Goal: Task Accomplishment & Management: Manage account settings

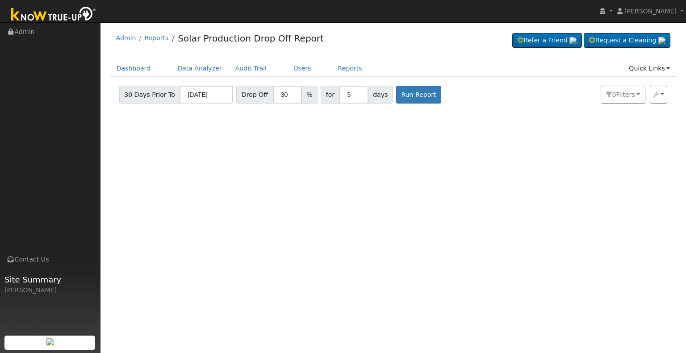
select select "9"
click at [621, 96] on span "Filter s" at bounding box center [625, 94] width 19 height 7
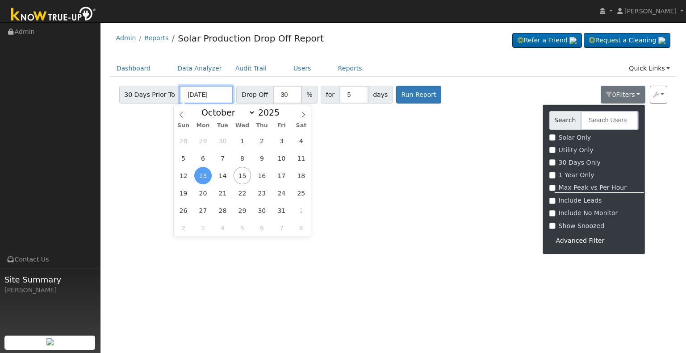
click at [196, 95] on input "10/13/2025" at bounding box center [206, 95] width 54 height 18
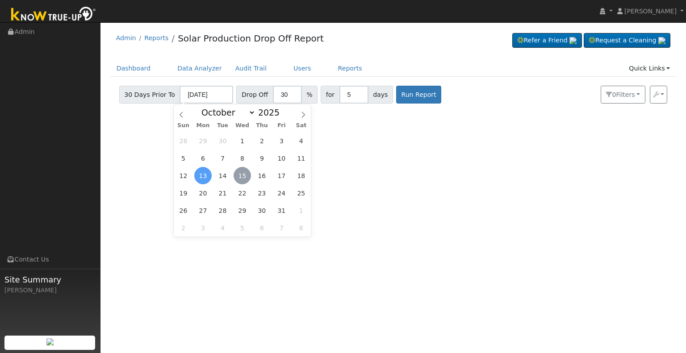
click at [242, 178] on span "15" at bounding box center [242, 175] width 17 height 17
type input "[DATE]"
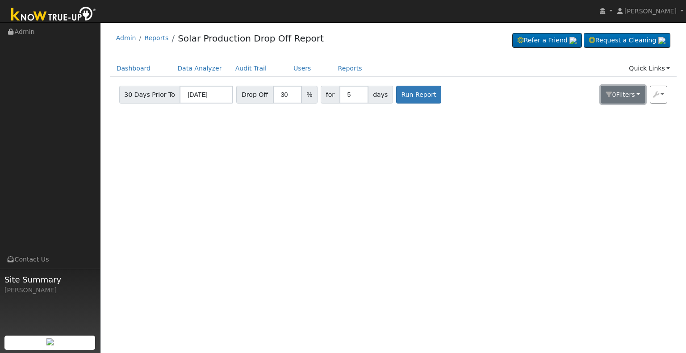
click at [631, 96] on span "Filter s" at bounding box center [625, 94] width 19 height 7
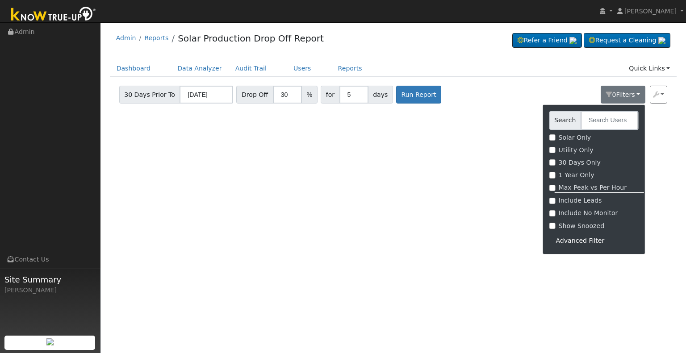
click at [582, 242] on div "Advanced Filter" at bounding box center [593, 241] width 89 height 14
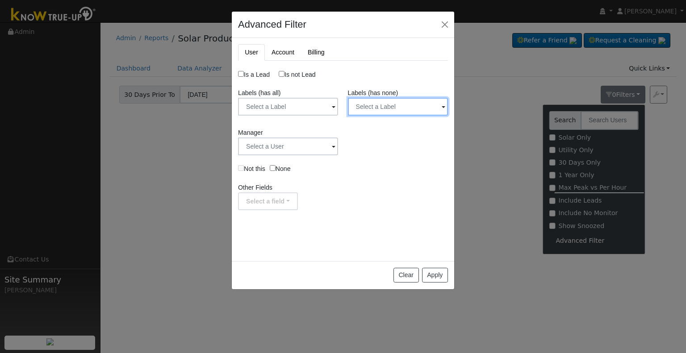
click at [408, 115] on input "text" at bounding box center [398, 107] width 100 height 18
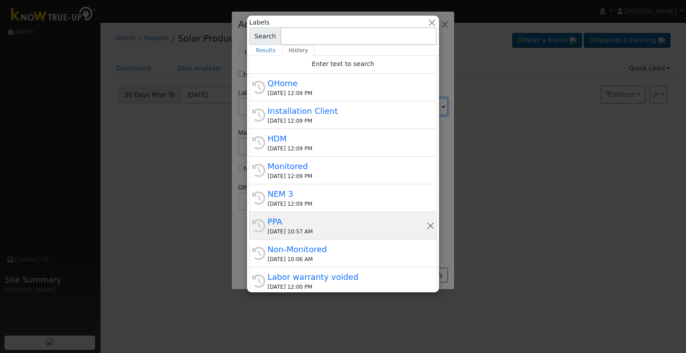
click at [372, 228] on div "10/14/2025 10:57 AM" at bounding box center [346, 232] width 159 height 8
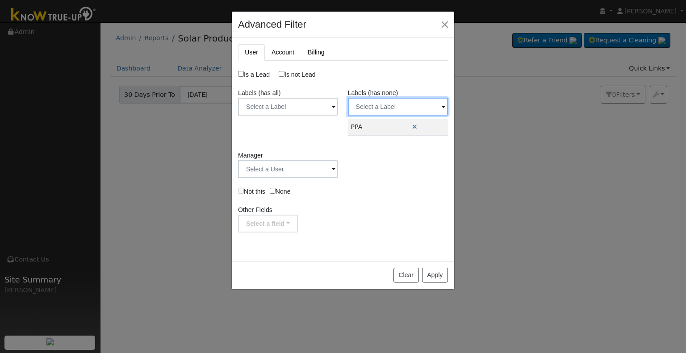
click at [395, 112] on input "text" at bounding box center [398, 107] width 100 height 18
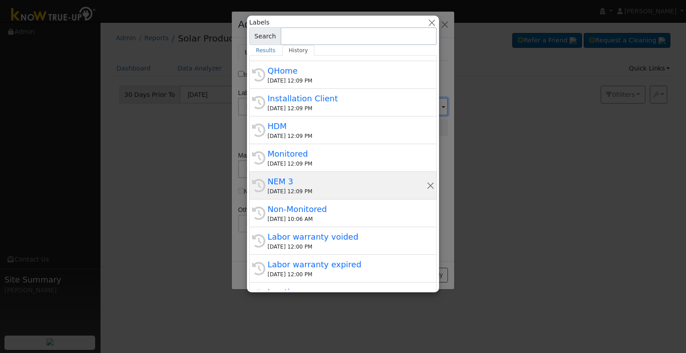
scroll to position [89, 0]
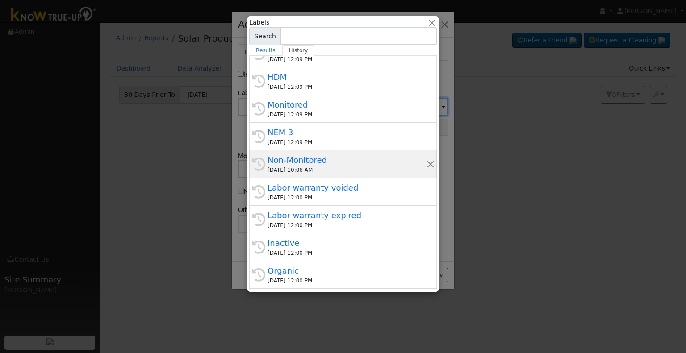
click at [348, 164] on div "Non-Monitored" at bounding box center [346, 160] width 159 height 12
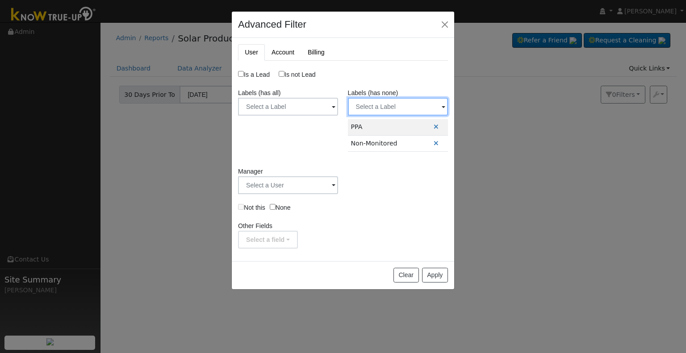
click at [384, 104] on input "text" at bounding box center [398, 107] width 100 height 18
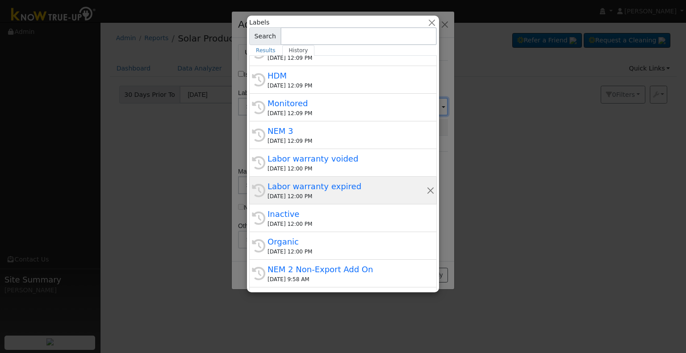
scroll to position [134, 0]
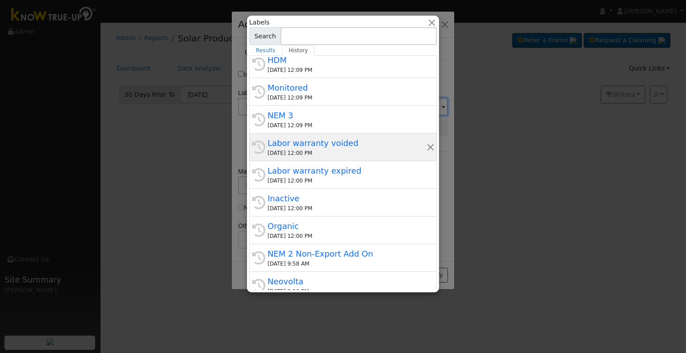
click at [338, 155] on div "10/13/2025 12:00 PM" at bounding box center [346, 153] width 159 height 8
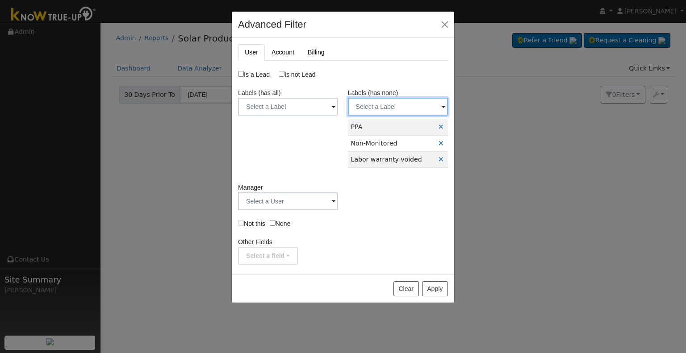
click at [389, 108] on input "text" at bounding box center [398, 107] width 100 height 18
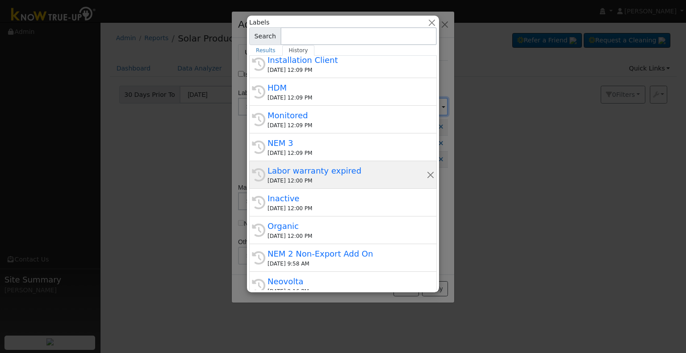
click at [342, 167] on div "Labor warranty expired" at bounding box center [346, 171] width 159 height 12
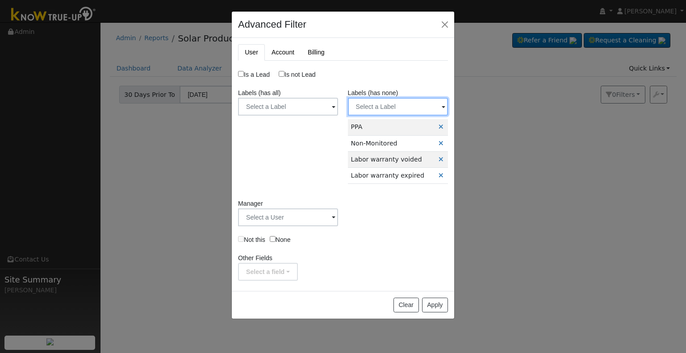
click at [400, 101] on input "text" at bounding box center [398, 107] width 100 height 18
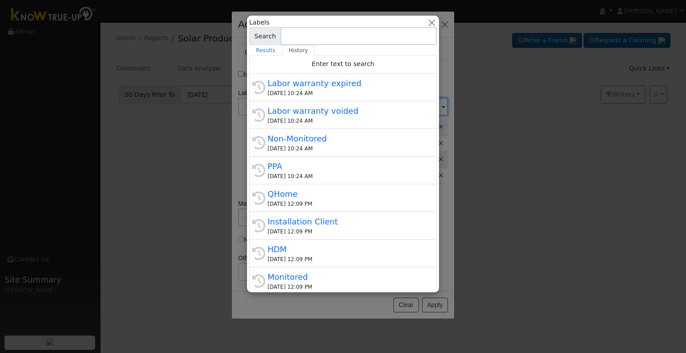
scroll to position [170, 0]
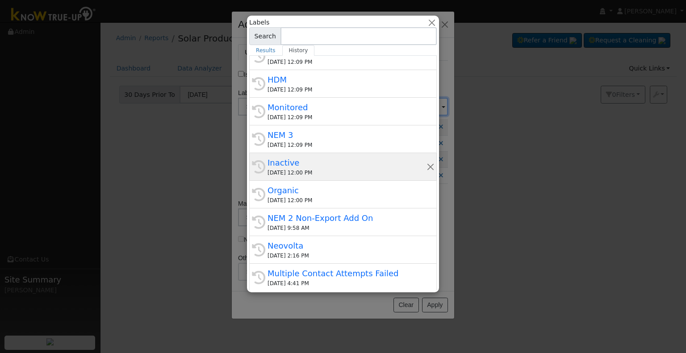
click at [328, 169] on div "10/13/2025 12:00 PM" at bounding box center [346, 173] width 159 height 8
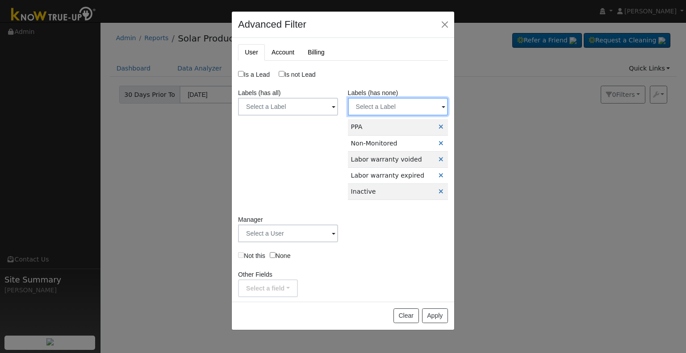
click at [379, 108] on input "text" at bounding box center [398, 107] width 100 height 18
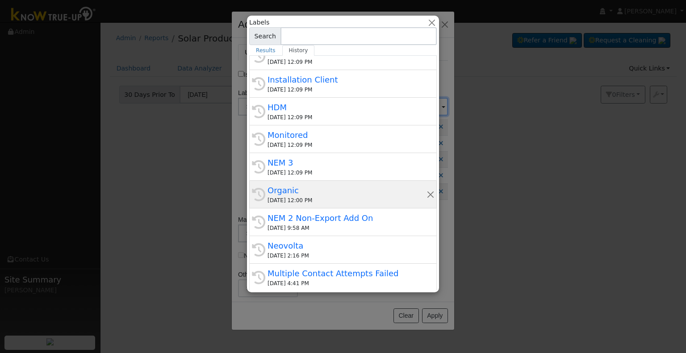
click at [316, 201] on div "10/13/2025 12:00 PM" at bounding box center [346, 200] width 159 height 8
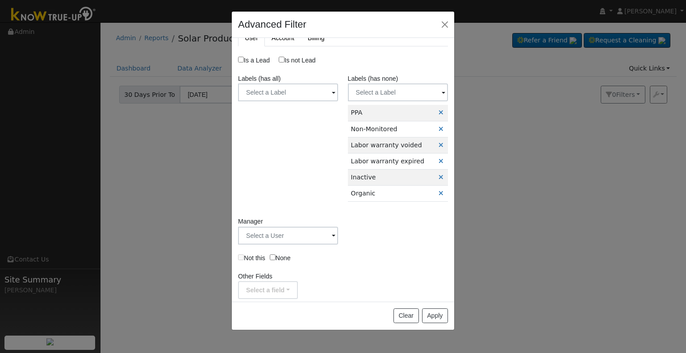
scroll to position [22, 0]
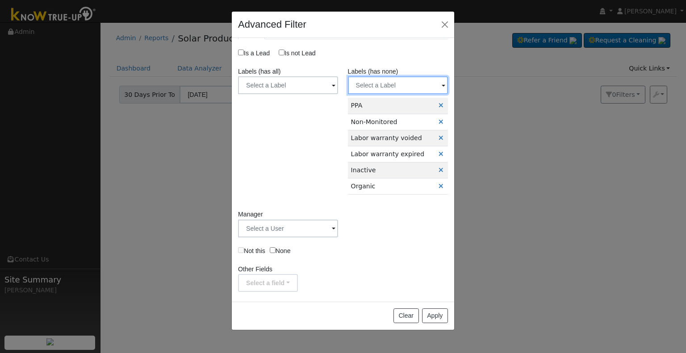
click at [384, 79] on input "text" at bounding box center [398, 85] width 100 height 18
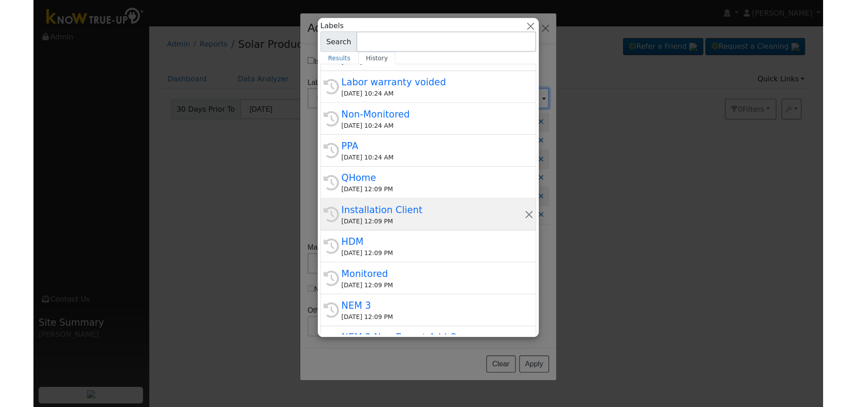
scroll to position [170, 0]
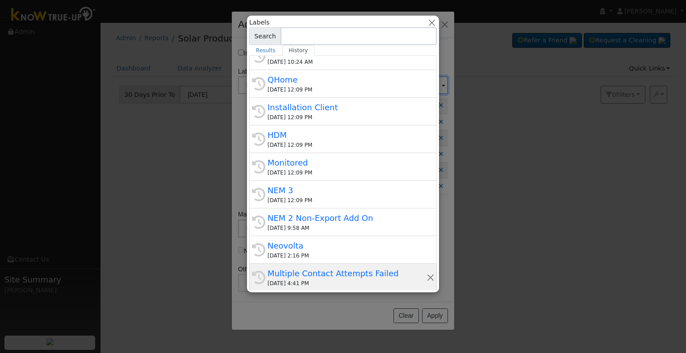
click at [319, 275] on div "Multiple Contact Attempts Failed" at bounding box center [346, 273] width 159 height 12
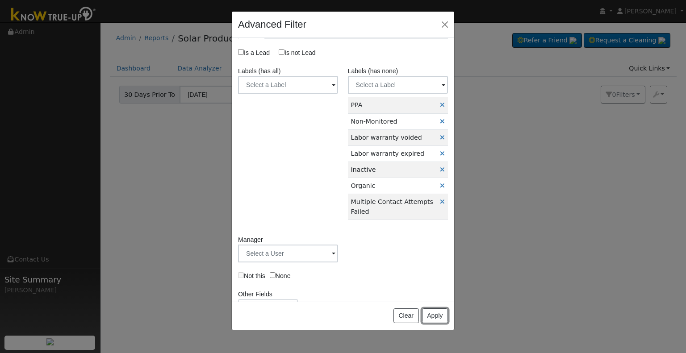
click at [443, 312] on button "Apply" at bounding box center [435, 316] width 26 height 15
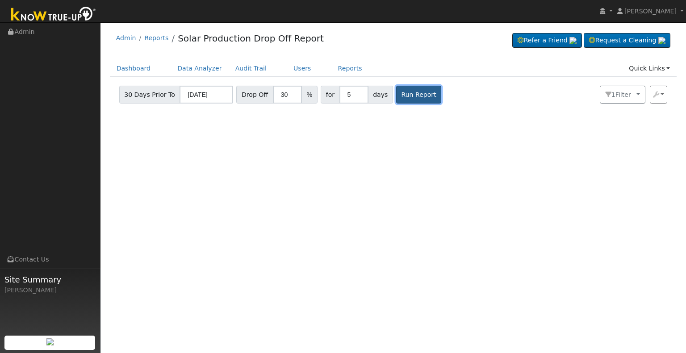
click at [417, 98] on button "Run Report" at bounding box center [418, 95] width 45 height 18
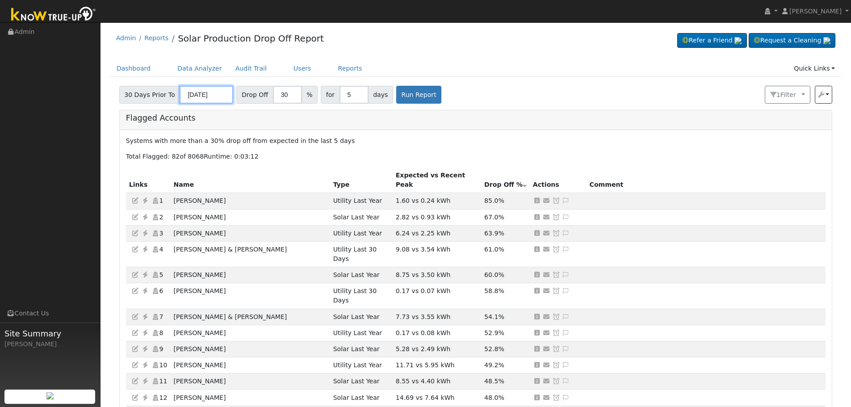
click at [195, 94] on input "[DATE]" at bounding box center [206, 95] width 54 height 18
click at [685, 96] on span "Filter" at bounding box center [790, 94] width 20 height 7
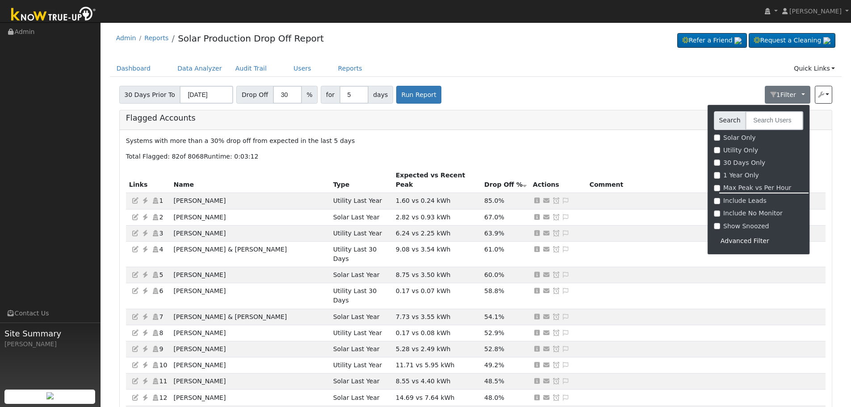
drag, startPoint x: 743, startPoint y: 242, endPoint x: 747, endPoint y: 220, distance: 22.8
click at [685, 242] on div "Advanced Filter" at bounding box center [757, 241] width 89 height 14
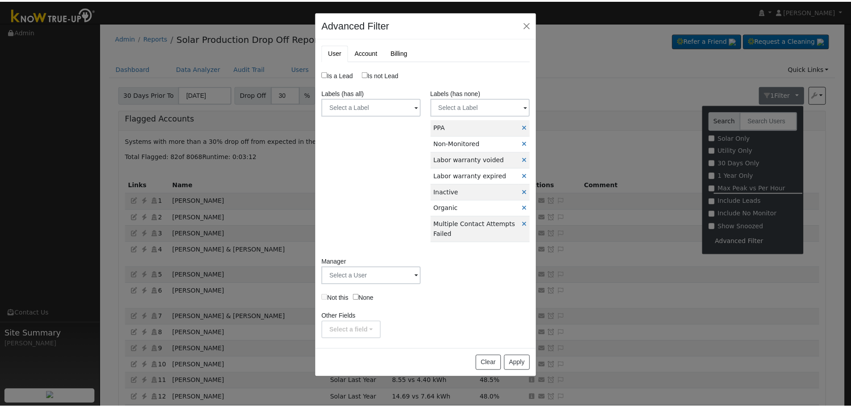
scroll to position [0, 0]
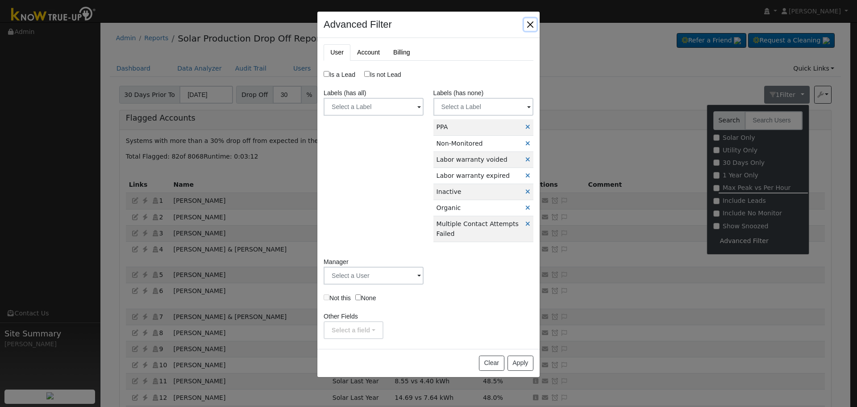
click at [530, 25] on button "button" at bounding box center [530, 24] width 13 height 13
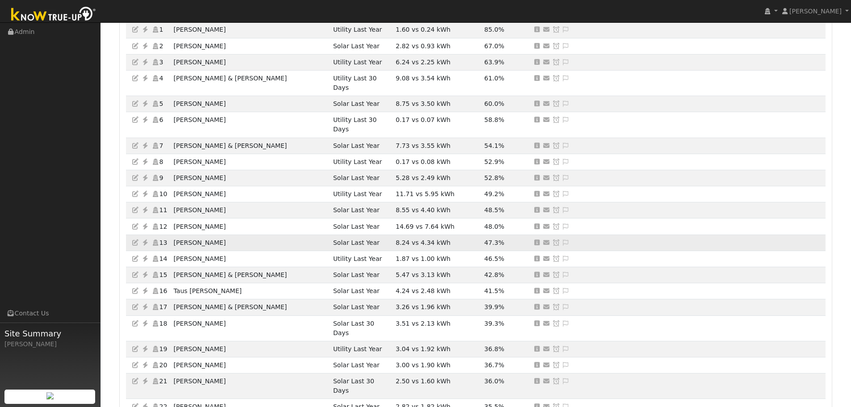
scroll to position [179, 0]
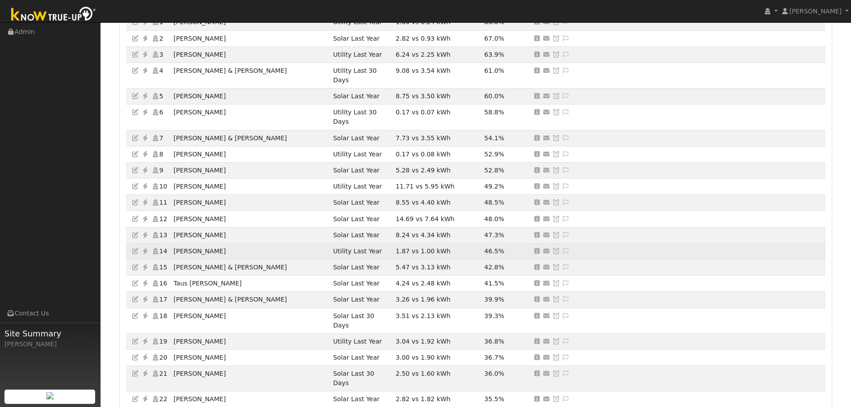
click at [142, 248] on icon at bounding box center [145, 251] width 8 height 6
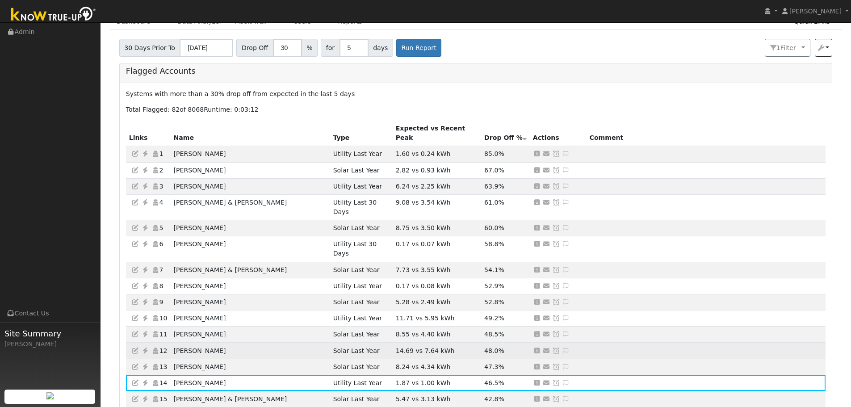
scroll to position [89, 0]
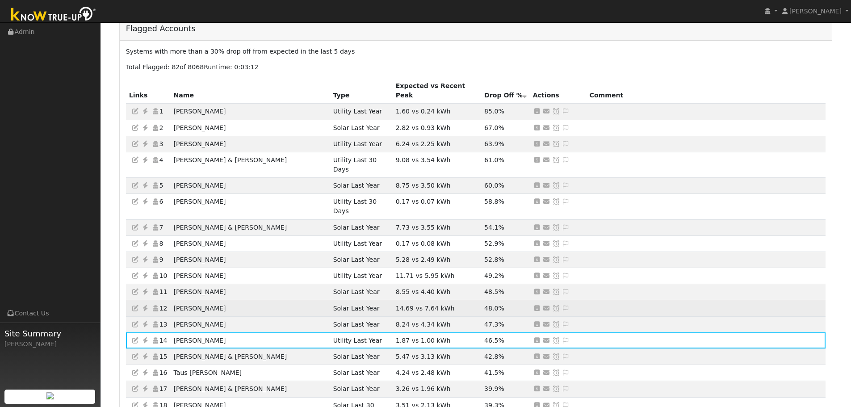
click at [143, 305] on icon at bounding box center [145, 308] width 8 height 6
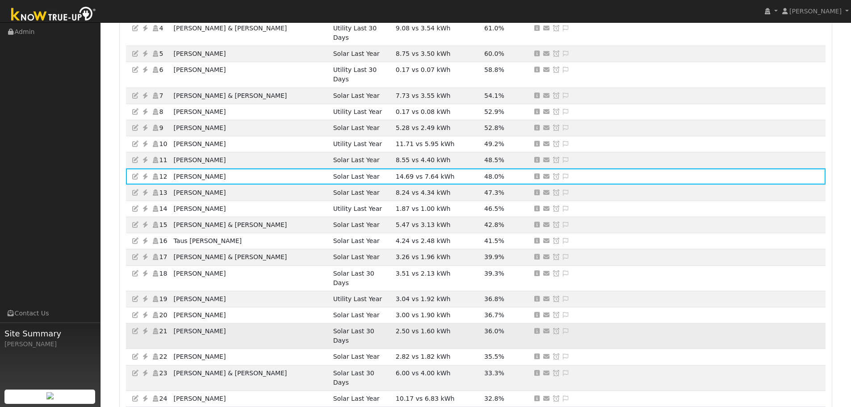
scroll to position [223, 0]
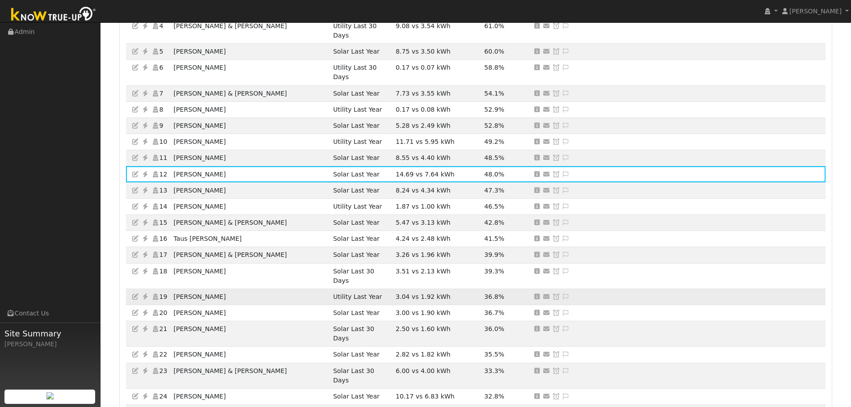
click at [146, 293] on icon at bounding box center [145, 296] width 8 height 6
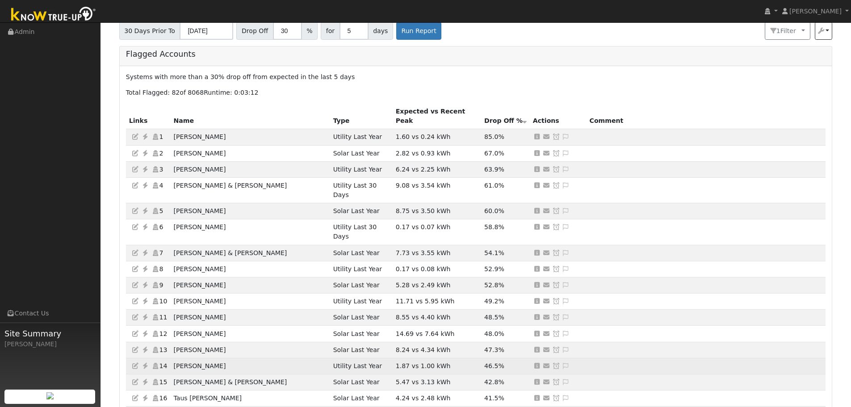
scroll to position [0, 0]
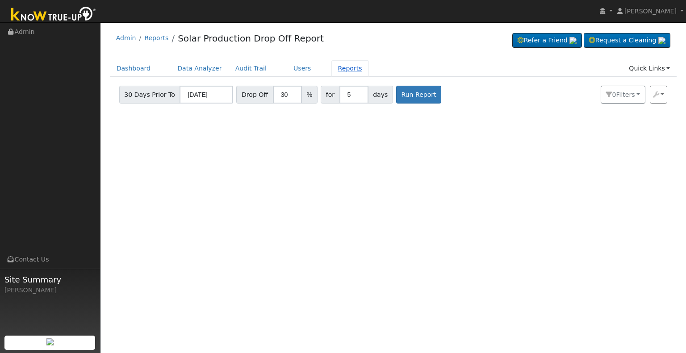
click at [333, 70] on link "Reports" at bounding box center [350, 68] width 38 height 17
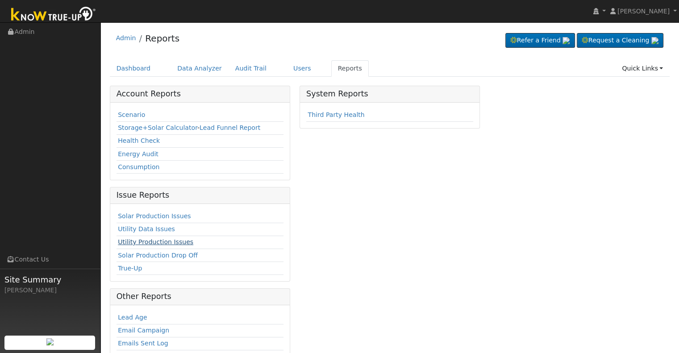
click at [155, 243] on link "Utility Production Issues" at bounding box center [155, 241] width 75 height 7
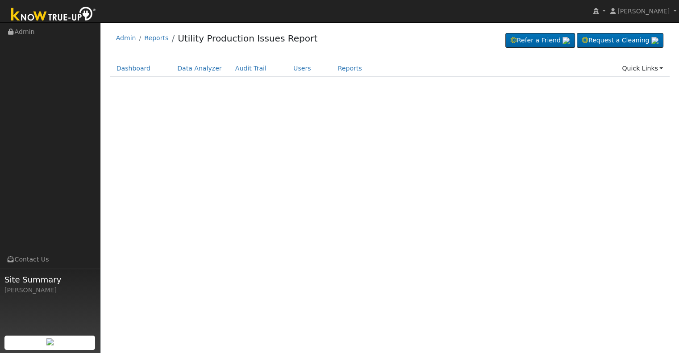
select select "9"
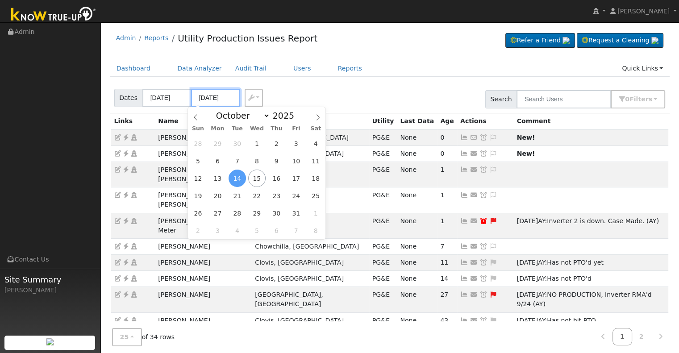
click at [209, 97] on input "[DATE]" at bounding box center [215, 98] width 49 height 18
click at [252, 183] on span "15" at bounding box center [256, 178] width 17 height 17
type input "[DATE]"
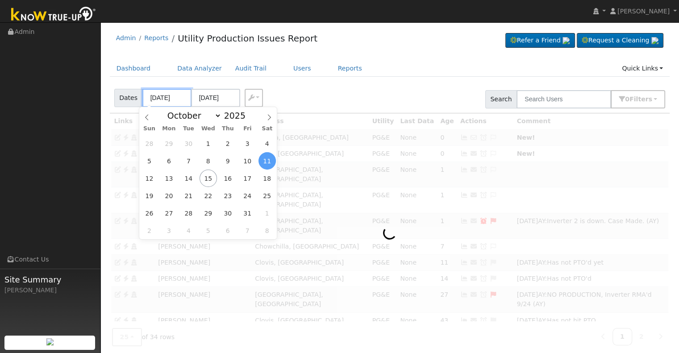
click at [161, 99] on input "10/11/2025" at bounding box center [166, 98] width 49 height 18
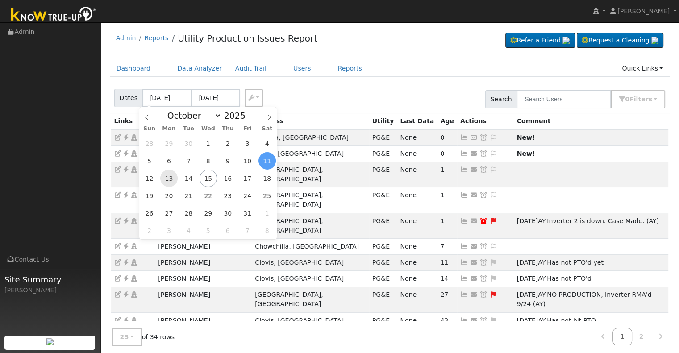
click at [168, 178] on span "13" at bounding box center [168, 178] width 17 height 17
type input "10/13/2025"
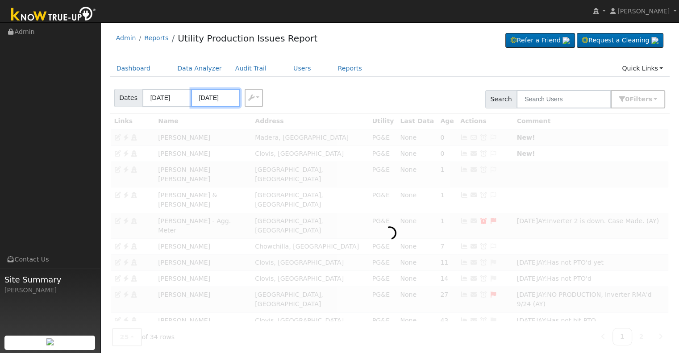
click at [208, 97] on input "10/17/2025" at bounding box center [215, 98] width 49 height 18
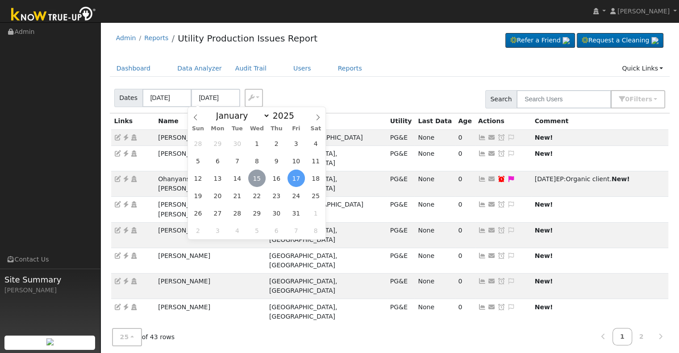
click at [254, 179] on span "15" at bounding box center [256, 178] width 17 height 17
type input "[DATE]"
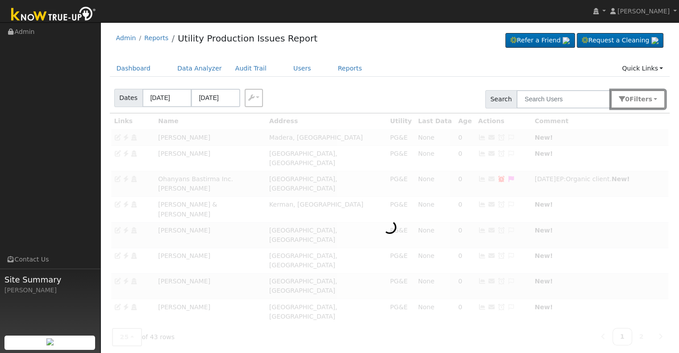
click at [636, 101] on span "Filter s" at bounding box center [641, 99] width 23 height 7
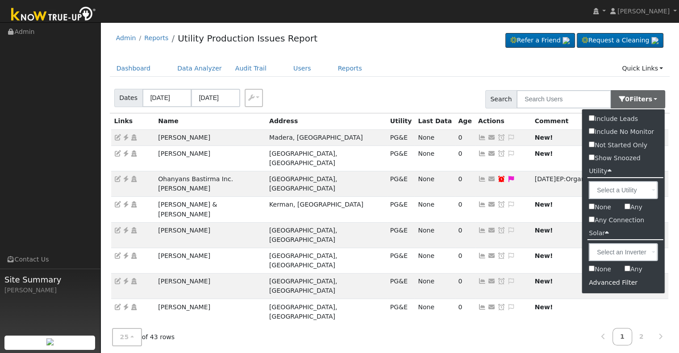
click at [620, 283] on div "Advanced Filter" at bounding box center [623, 283] width 83 height 14
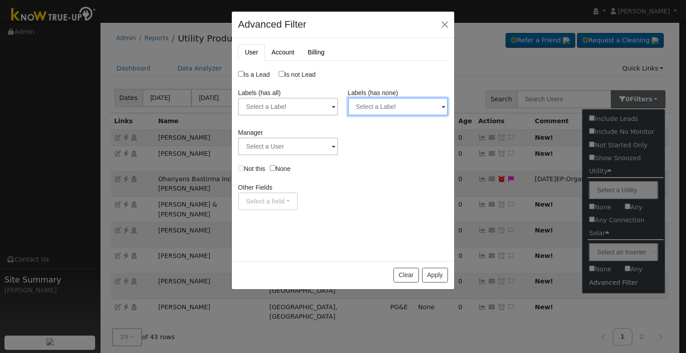
click at [412, 110] on input "text" at bounding box center [398, 107] width 100 height 18
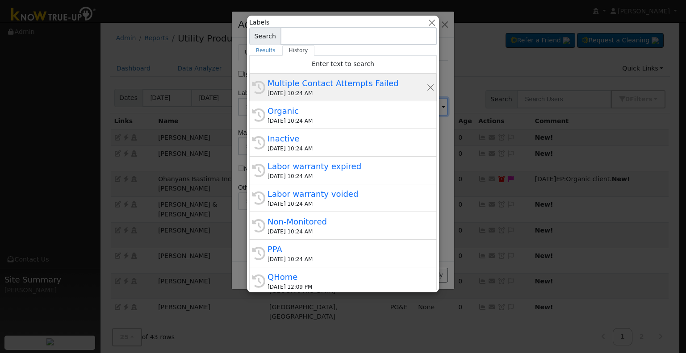
click at [346, 86] on div "Multiple Contact Attempts Failed" at bounding box center [346, 83] width 159 height 12
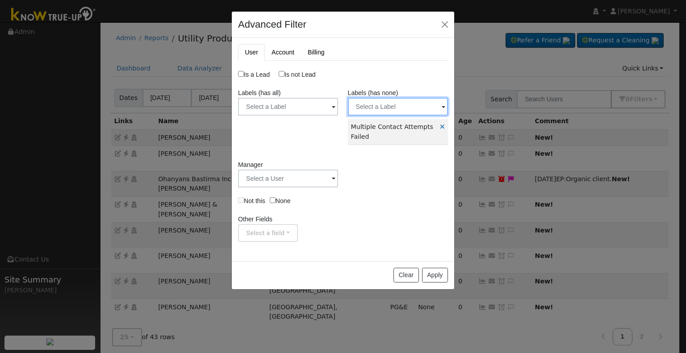
click at [394, 109] on input "text" at bounding box center [398, 107] width 100 height 18
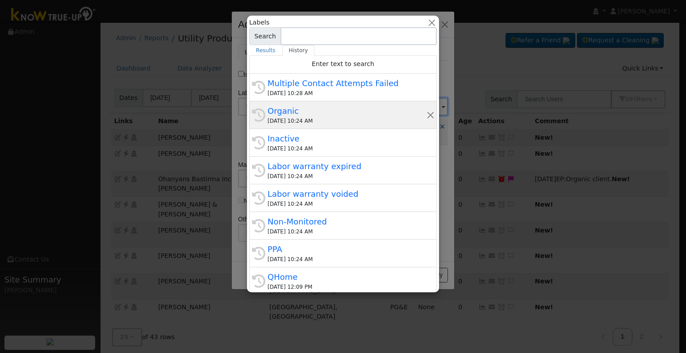
click at [329, 115] on div "Organic" at bounding box center [346, 111] width 159 height 12
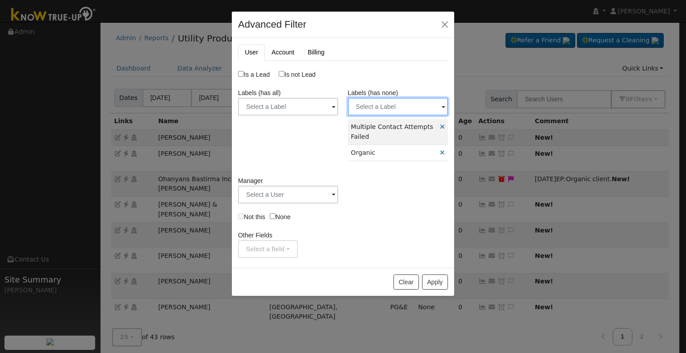
click at [390, 107] on input "text" at bounding box center [398, 107] width 100 height 18
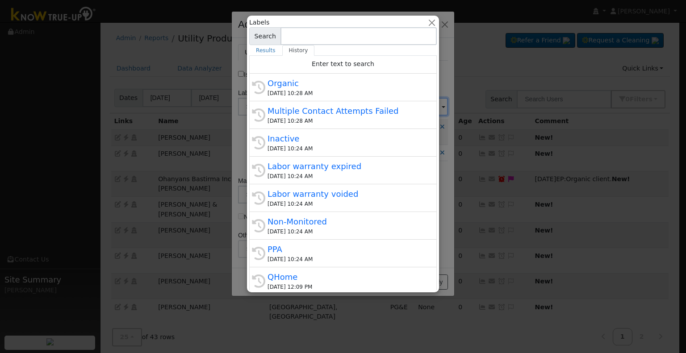
click at [330, 138] on div "Inactive" at bounding box center [346, 139] width 159 height 12
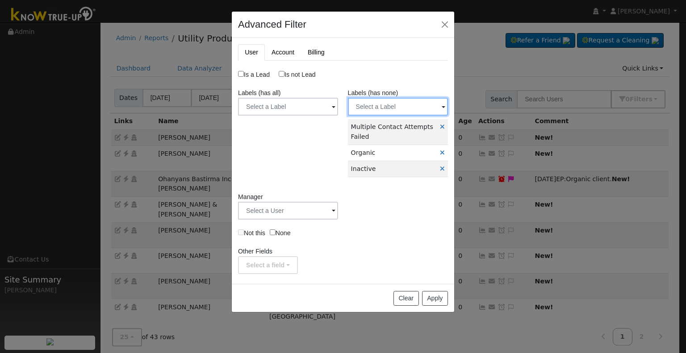
click at [401, 112] on input "text" at bounding box center [398, 107] width 100 height 18
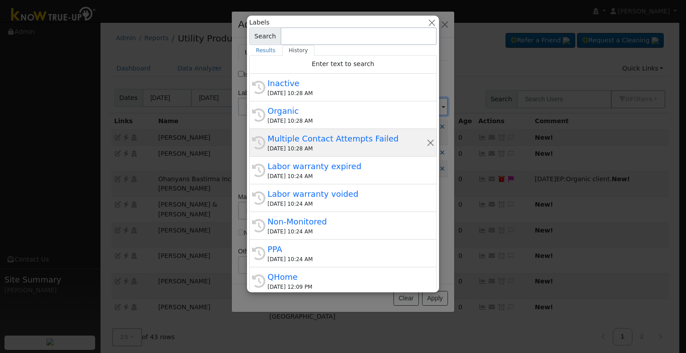
click at [363, 145] on div "10/15/2025 10:28 AM" at bounding box center [346, 149] width 159 height 8
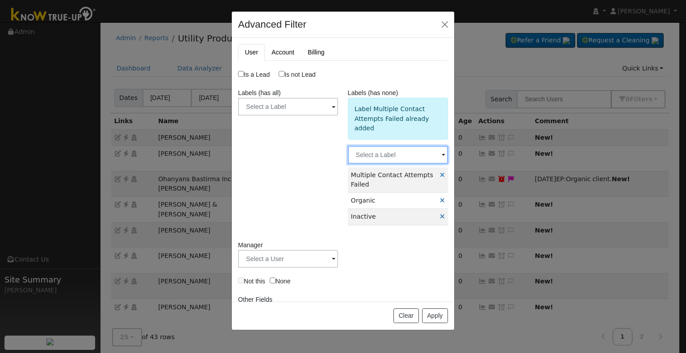
click at [391, 155] on input "text" at bounding box center [398, 155] width 100 height 18
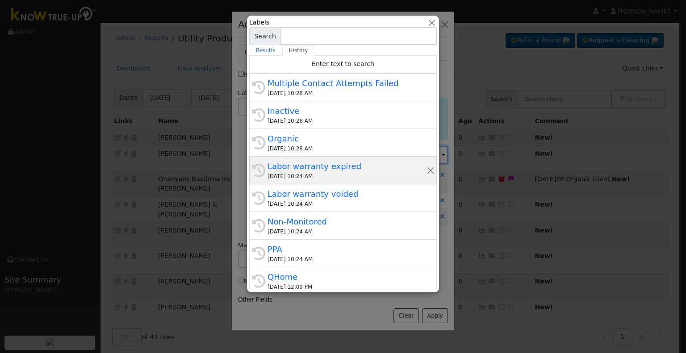
click at [352, 169] on div "Labor warranty expired" at bounding box center [346, 166] width 159 height 12
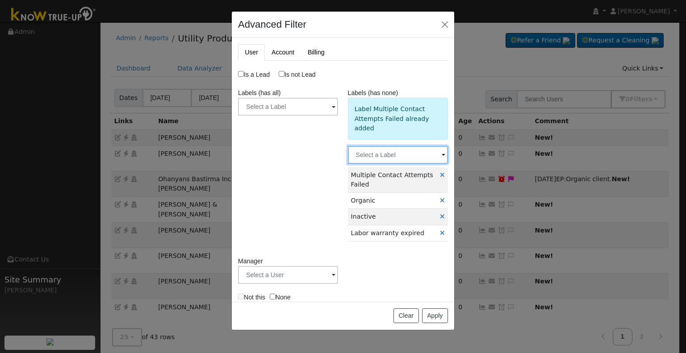
click at [389, 150] on input "text" at bounding box center [398, 155] width 100 height 18
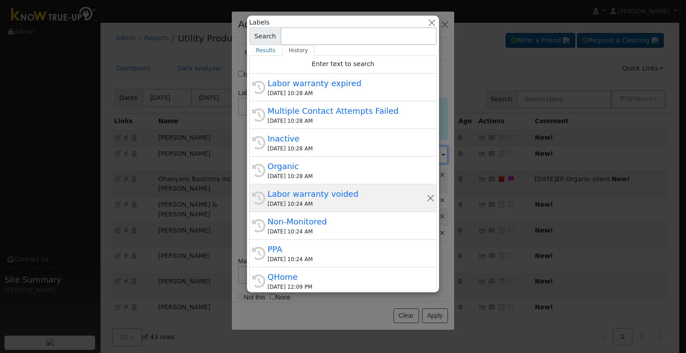
click at [345, 194] on div "Labor warranty voided" at bounding box center [346, 194] width 159 height 12
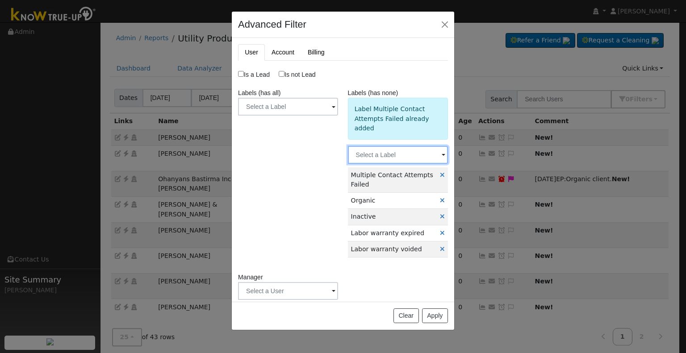
click at [380, 151] on input "text" at bounding box center [398, 155] width 100 height 18
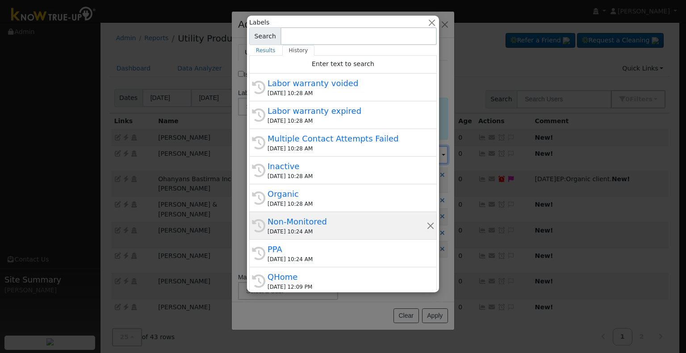
click at [332, 218] on div "Non-Monitored" at bounding box center [346, 222] width 159 height 12
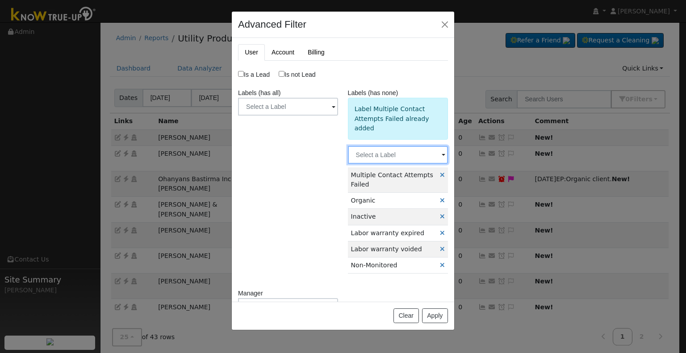
click at [378, 150] on input "text" at bounding box center [398, 155] width 100 height 18
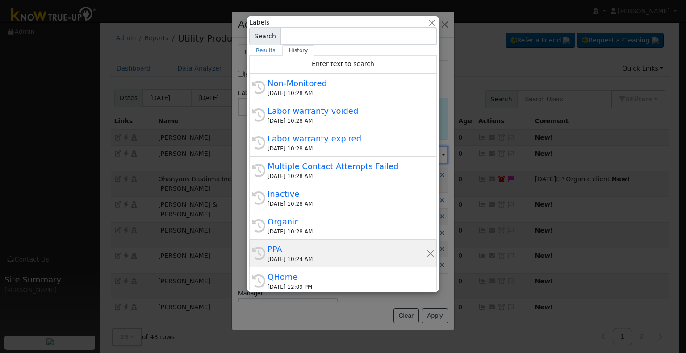
click at [349, 251] on div "PPA" at bounding box center [346, 249] width 159 height 12
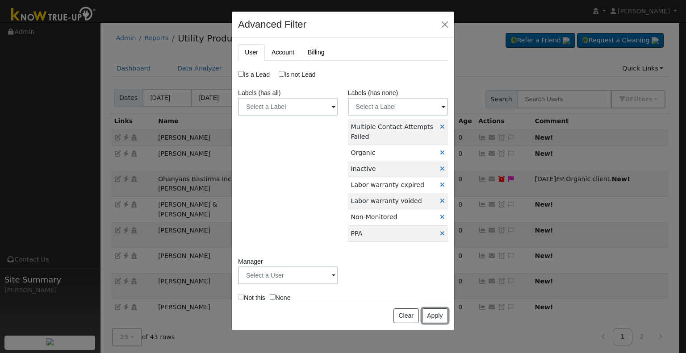
click at [438, 315] on button "Apply" at bounding box center [435, 316] width 26 height 15
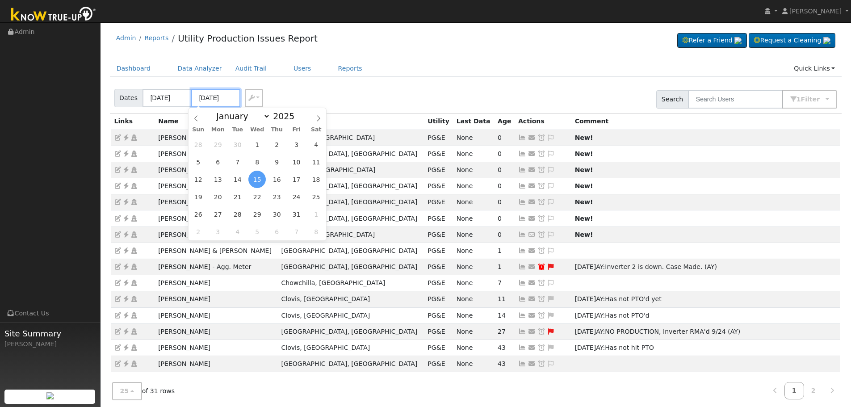
click at [210, 98] on input "[DATE]" at bounding box center [215, 98] width 49 height 18
click at [349, 96] on div "Dates 10/13/2025 10/15/2025 Export CSV Search 1 Filter Include Leads Include No…" at bounding box center [475, 98] width 735 height 30
click at [208, 100] on input "[DATE]" at bounding box center [215, 98] width 49 height 18
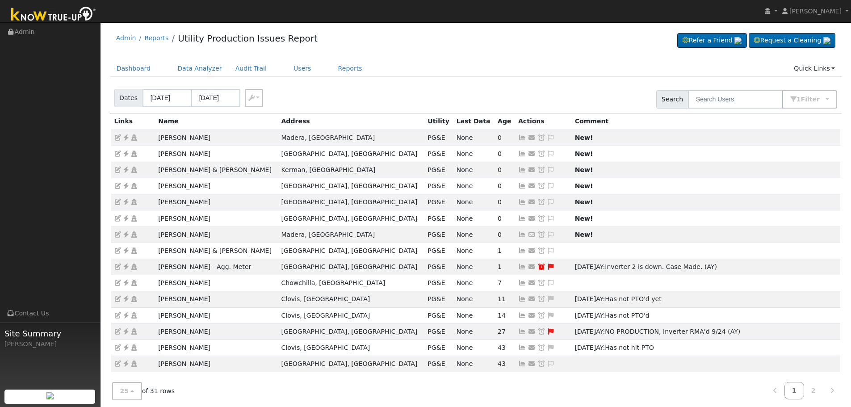
click at [543, 88] on div "Dates 10/13/2025 10/15/2025 Export CSV Search 1 Filter Include Leads Include No…" at bounding box center [475, 98] width 735 height 30
click at [685, 97] on span "button" at bounding box center [821, 99] width 4 height 7
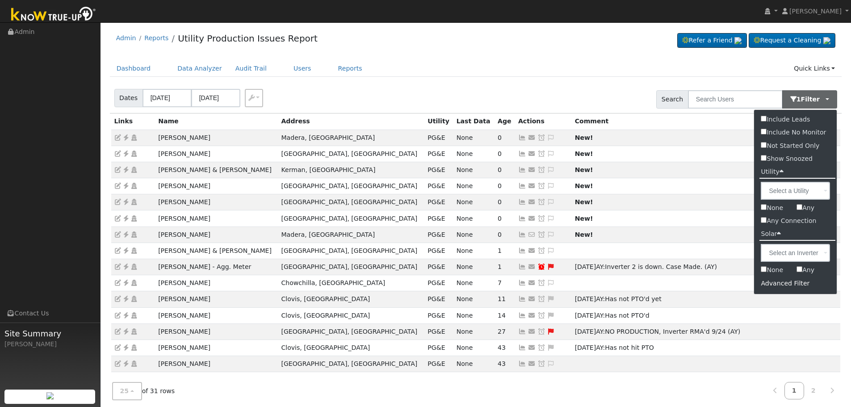
click at [685, 284] on div "Advanced Filter" at bounding box center [795, 283] width 83 height 14
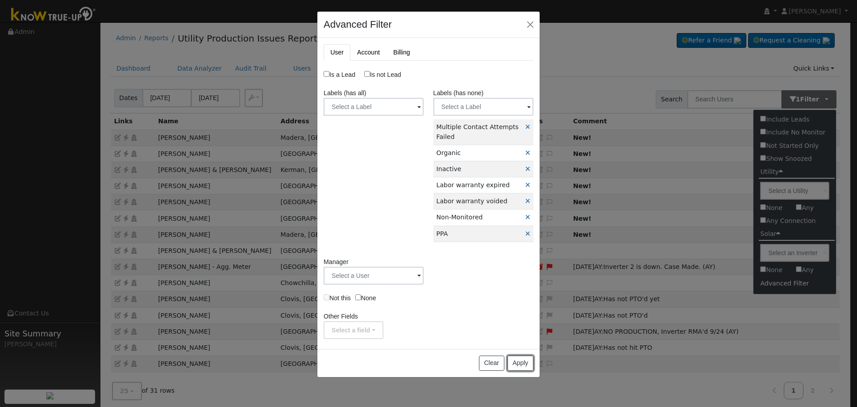
click at [519, 353] on button "Apply" at bounding box center [521, 362] width 26 height 15
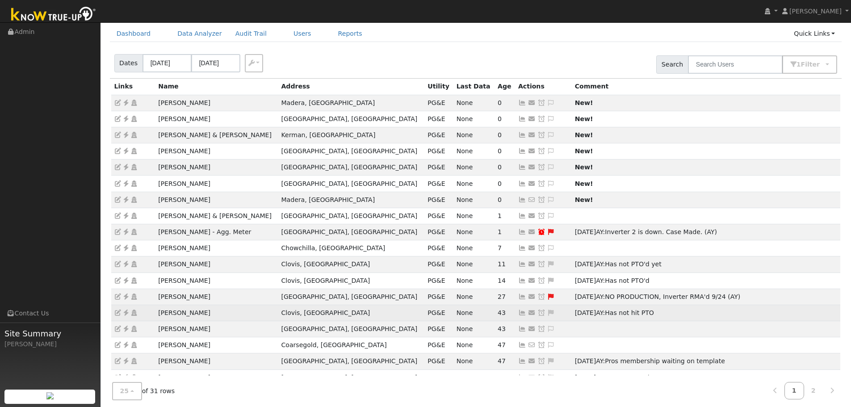
scroll to position [45, 0]
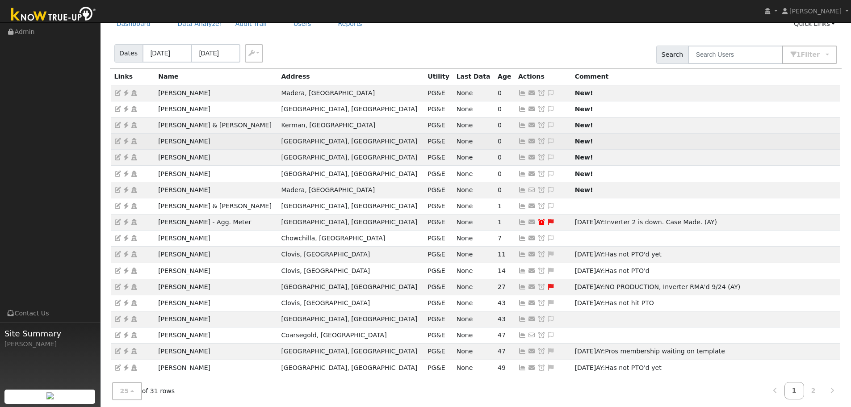
click at [125, 141] on icon at bounding box center [126, 141] width 8 height 6
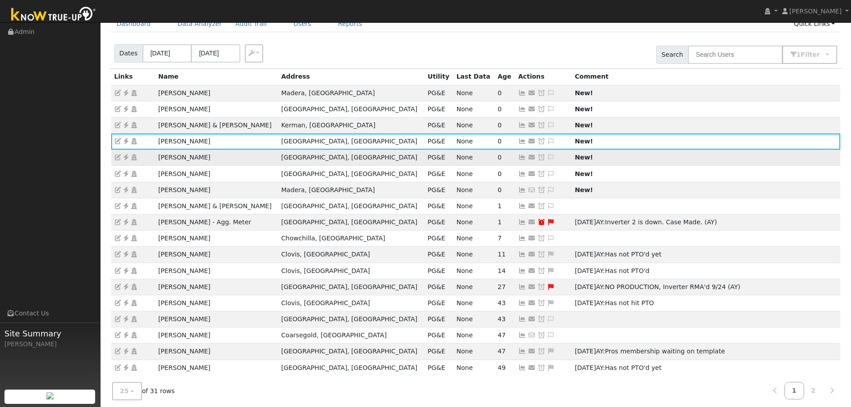
click at [126, 155] on icon at bounding box center [126, 157] width 8 height 6
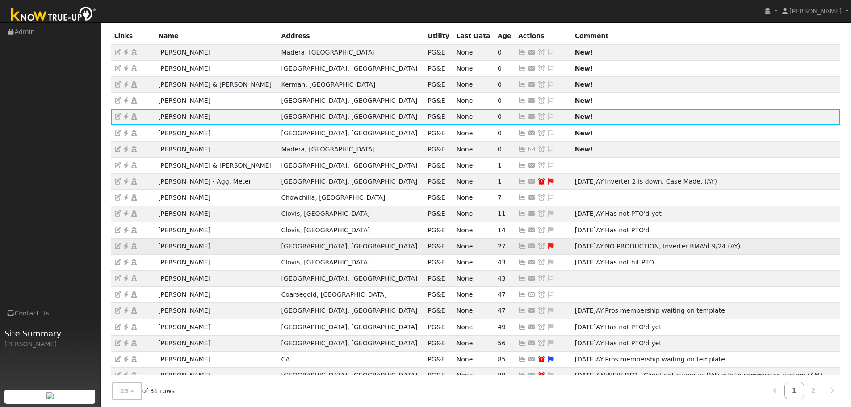
scroll to position [89, 0]
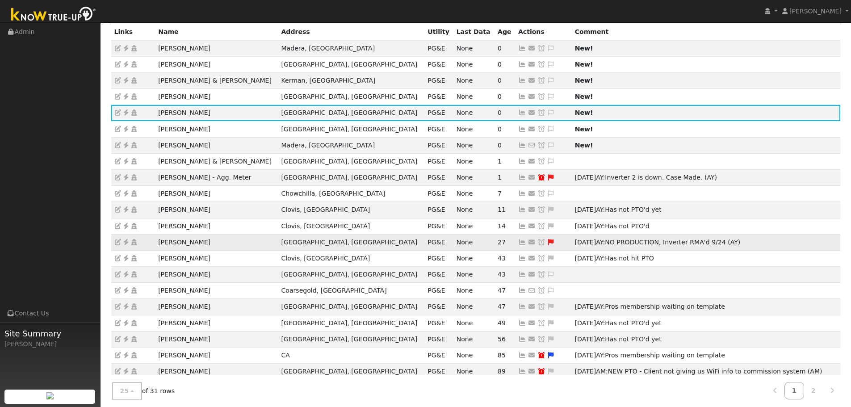
click at [123, 242] on icon at bounding box center [126, 242] width 8 height 6
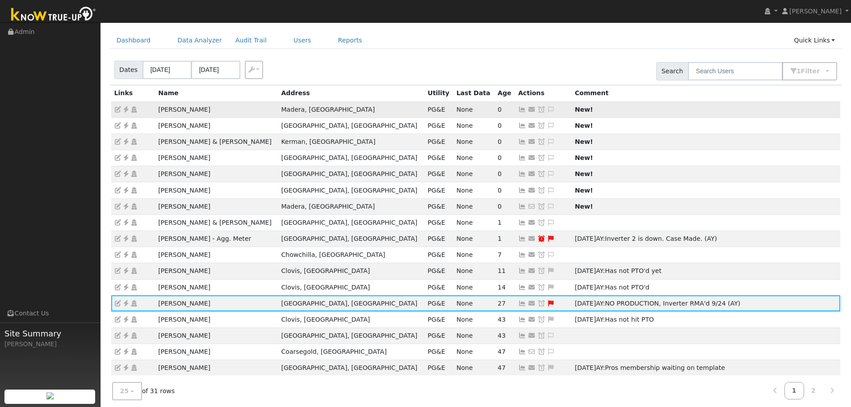
scroll to position [0, 0]
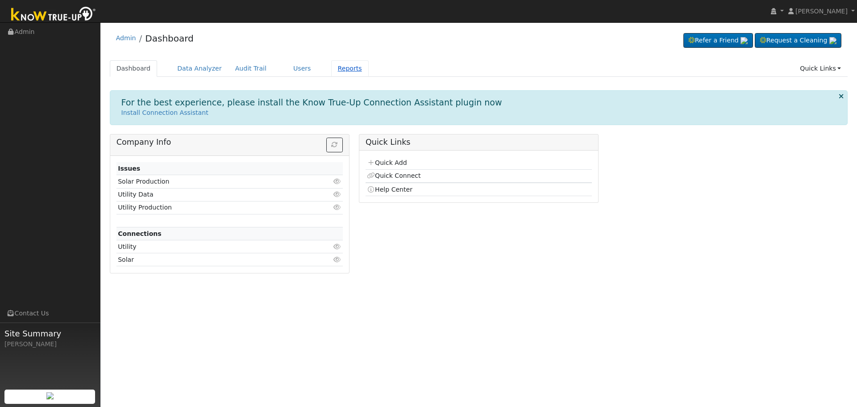
click at [333, 67] on link "Reports" at bounding box center [350, 68] width 38 height 17
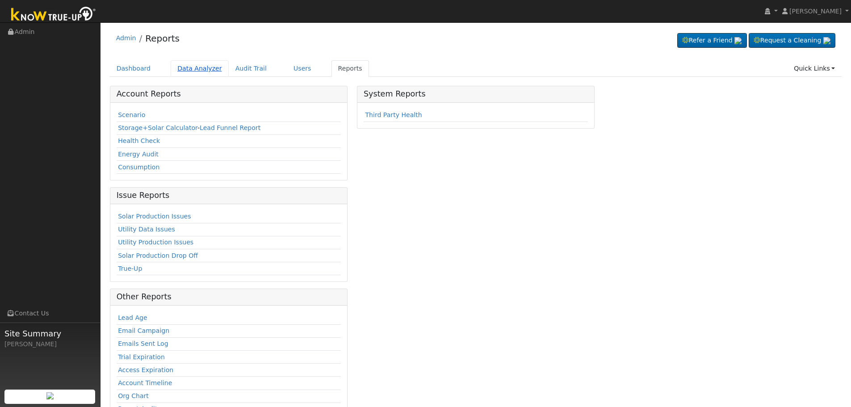
click at [199, 69] on link "Data Analyzer" at bounding box center [200, 68] width 58 height 17
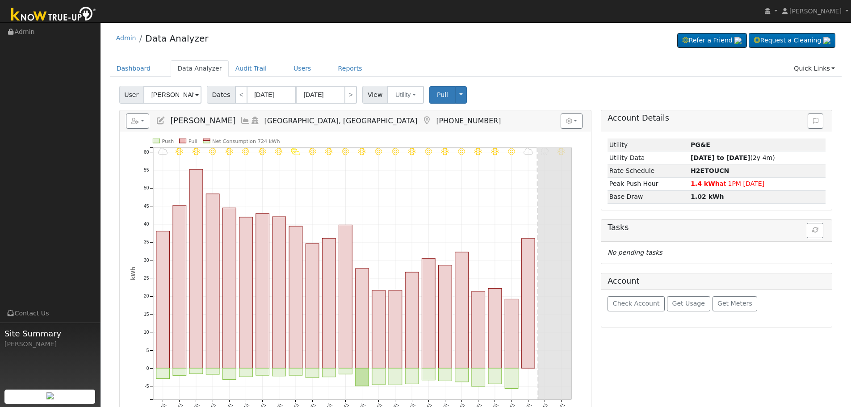
click at [159, 121] on icon at bounding box center [161, 121] width 10 height 8
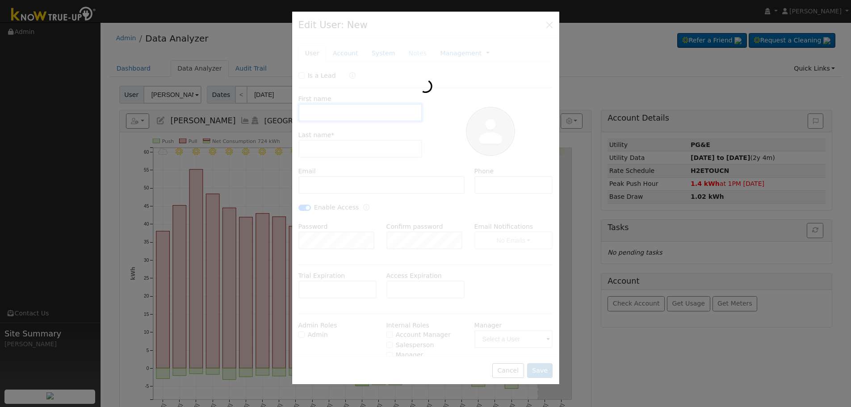
type input "[PERSON_NAME]"
type input "[EMAIL_ADDRESS][DOMAIN_NAME]"
type input "5593047878"
checkbox input "true"
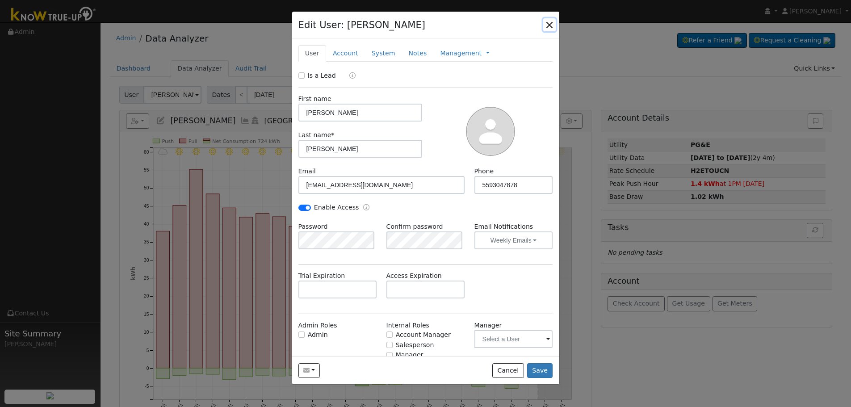
click at [548, 24] on button "button" at bounding box center [549, 24] width 13 height 13
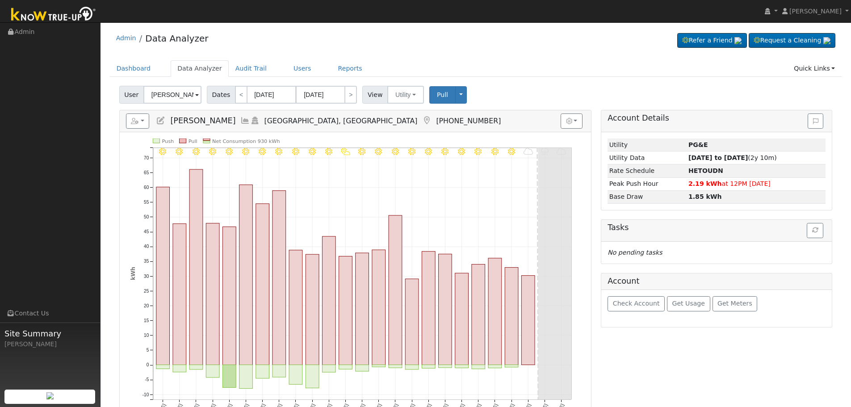
click at [161, 121] on icon at bounding box center [161, 121] width 10 height 8
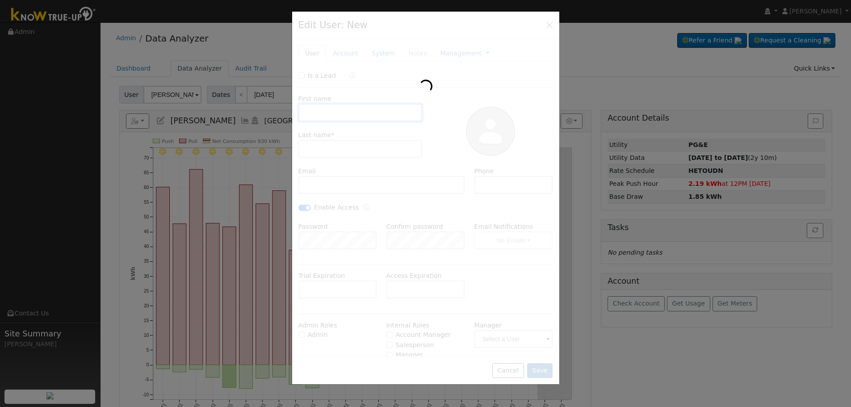
type input "Patrick"
type input "Shea"
type input "stealth_73@hotmail.com"
type input "713-240-0478"
checkbox input "true"
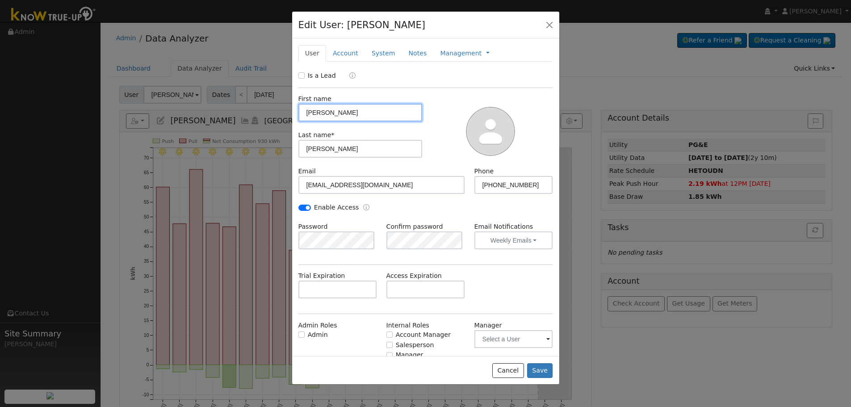
type input "PG&E"
click at [342, 53] on link "Account" at bounding box center [345, 53] width 39 height 17
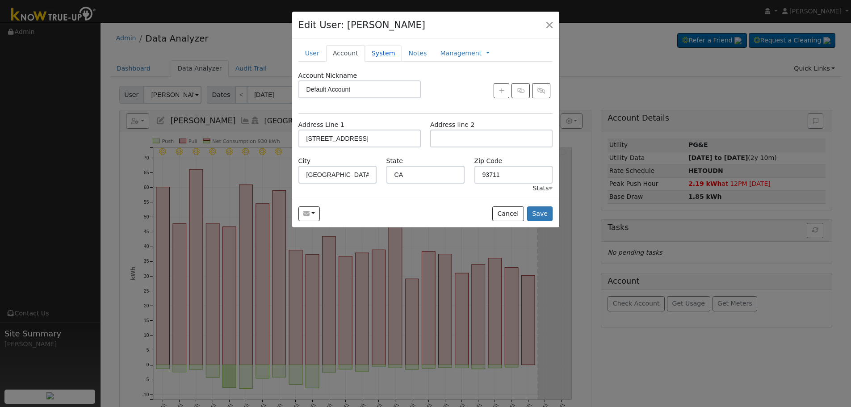
click at [377, 53] on link "System" at bounding box center [383, 53] width 37 height 17
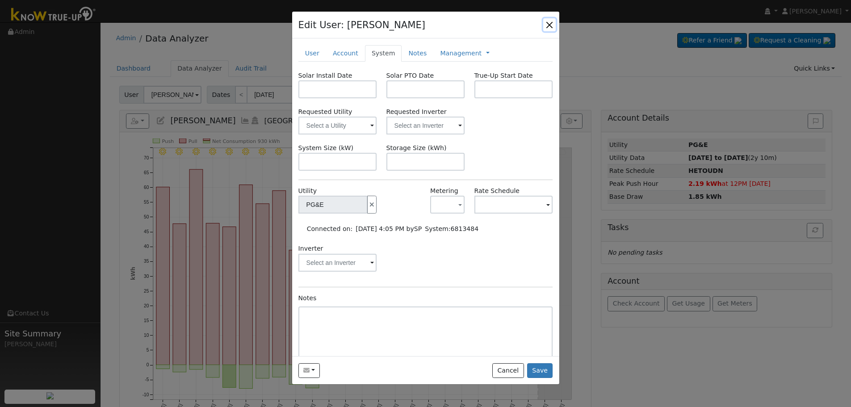
click at [554, 23] on button "button" at bounding box center [549, 24] width 13 height 13
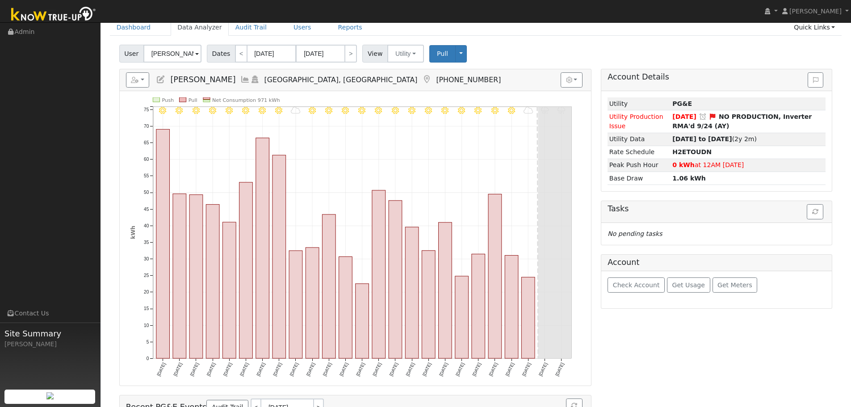
scroll to position [24, 0]
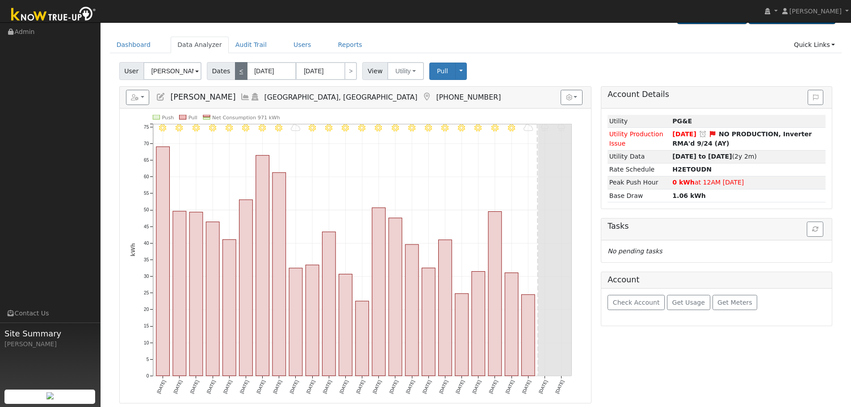
click at [240, 67] on link "<" at bounding box center [241, 71] width 13 height 18
type input "[DATE]"
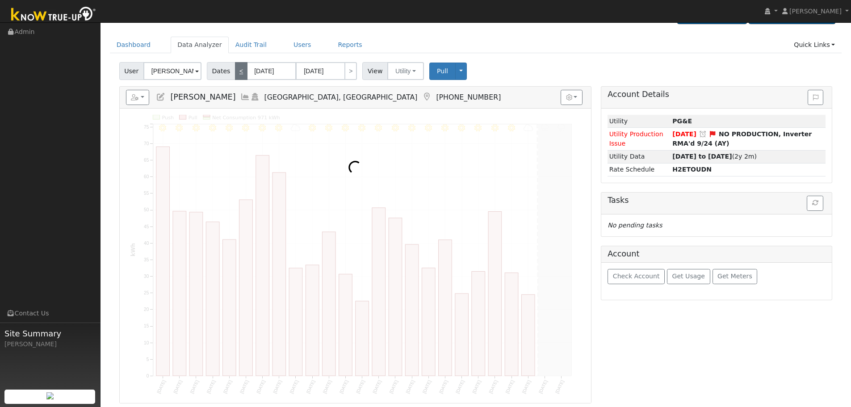
scroll to position [0, 0]
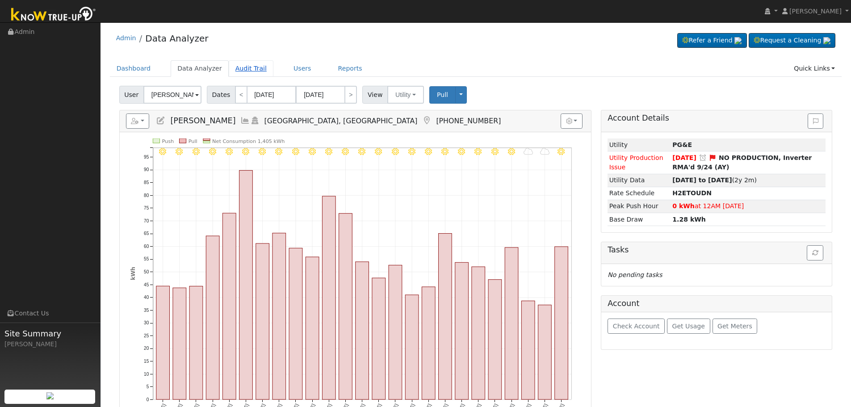
click at [240, 67] on link "Audit Trail" at bounding box center [251, 68] width 45 height 17
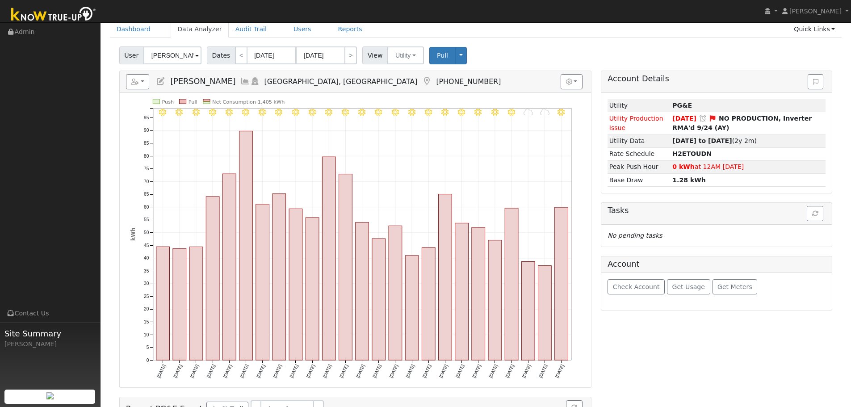
scroll to position [45, 0]
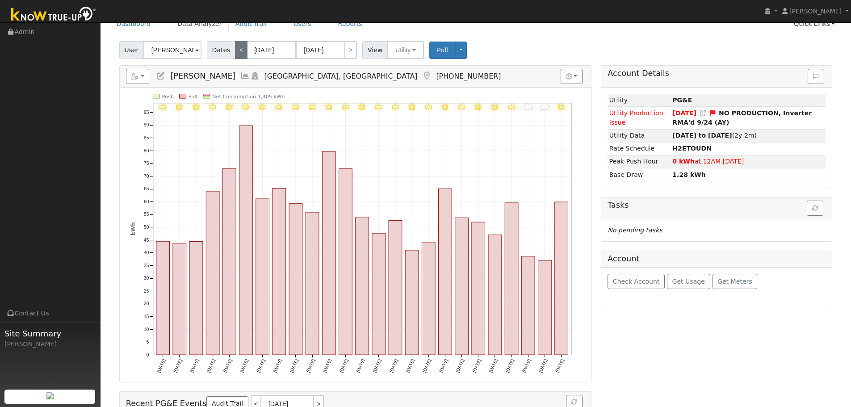
click at [235, 52] on link "<" at bounding box center [241, 50] width 13 height 18
type input "[DATE]"
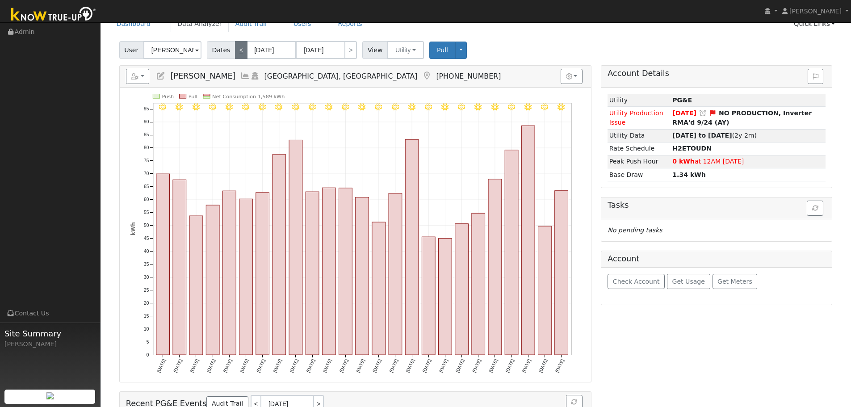
click at [238, 57] on link "<" at bounding box center [241, 50] width 13 height 18
type input "[DATE]"
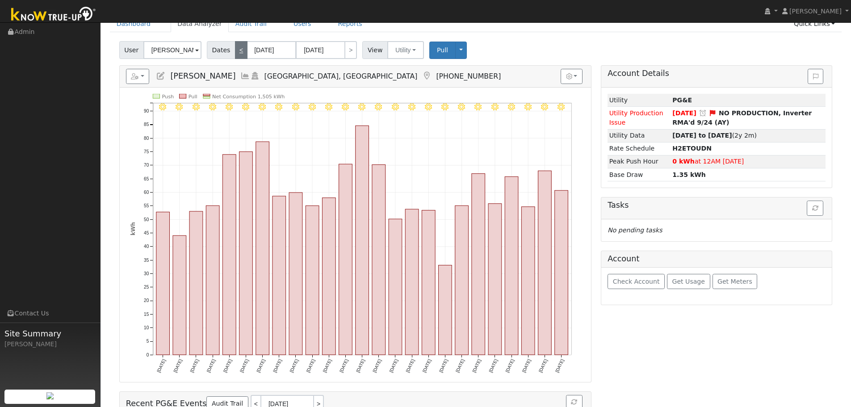
click at [239, 58] on link "<" at bounding box center [241, 50] width 13 height 18
type input "[DATE]"
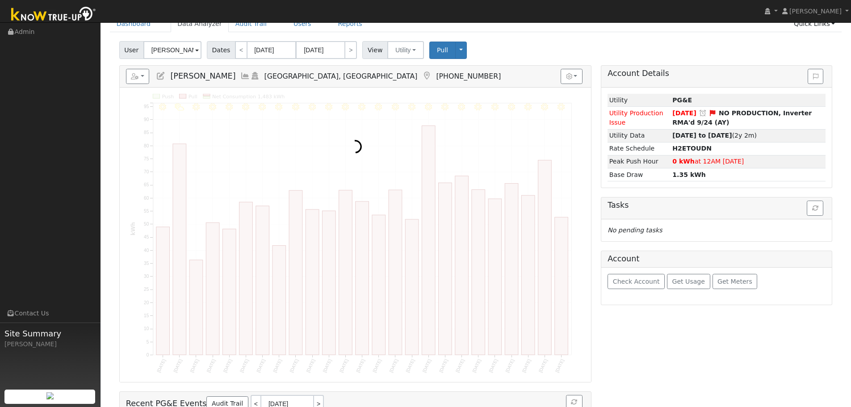
scroll to position [0, 0]
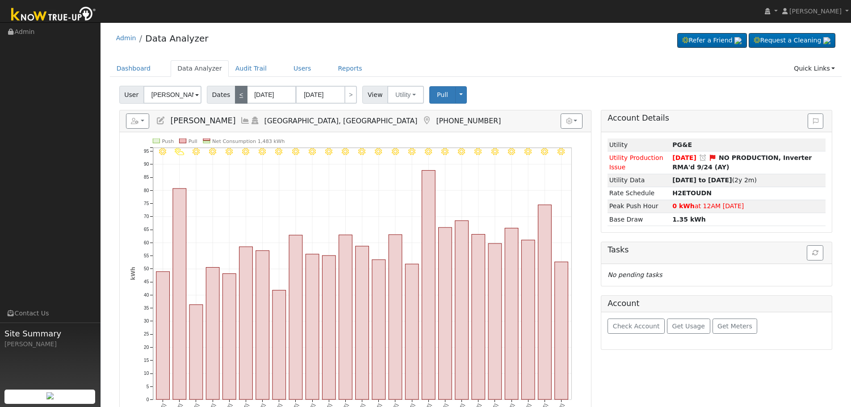
click at [238, 93] on link "<" at bounding box center [241, 95] width 13 height 18
type input "05/19/2025"
type input "06/12/2025"
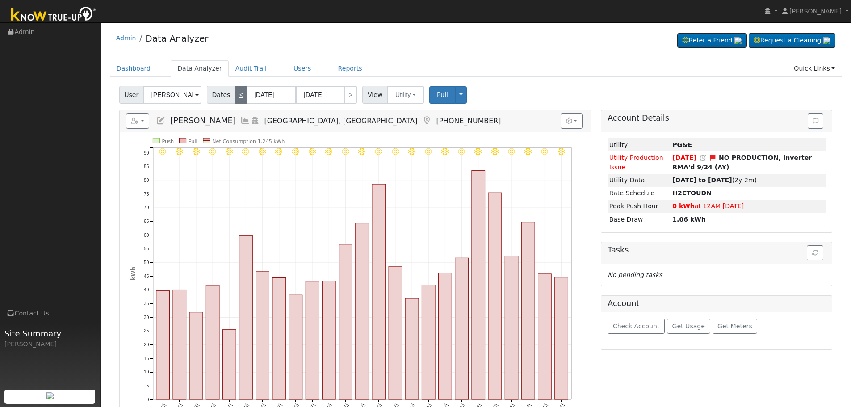
click at [235, 98] on link "<" at bounding box center [241, 95] width 13 height 18
type input "04/24/2025"
type input "05/18/2025"
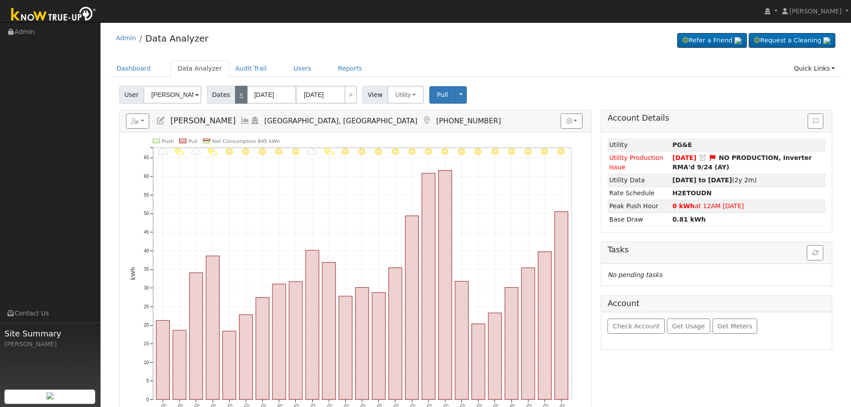
click at [235, 98] on link "<" at bounding box center [241, 95] width 13 height 18
type input "03/30/2025"
type input "04/23/2025"
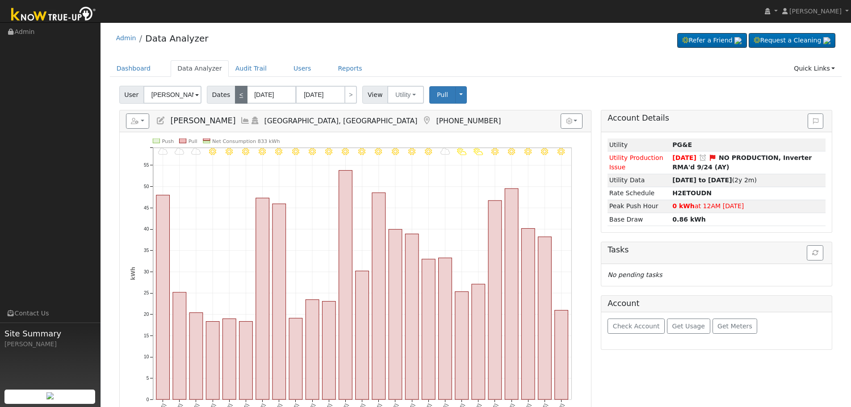
click at [235, 98] on link "<" at bounding box center [241, 95] width 13 height 18
type input "03/05/2025"
type input "03/29/2025"
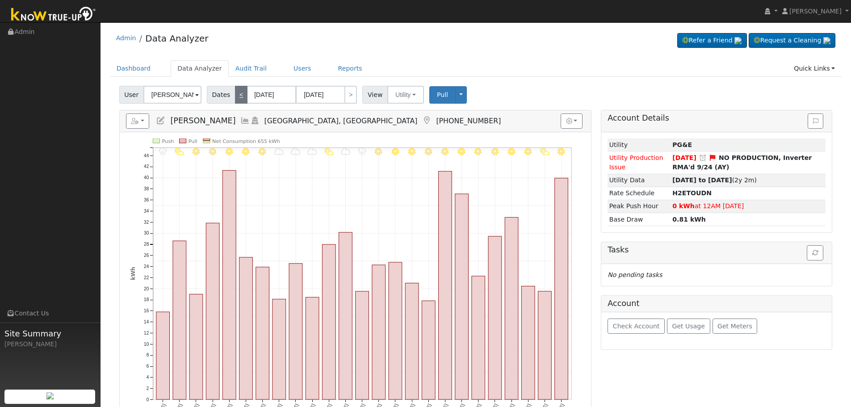
click at [235, 98] on link "<" at bounding box center [241, 95] width 13 height 18
type input "02/08/2025"
type input "03/04/2025"
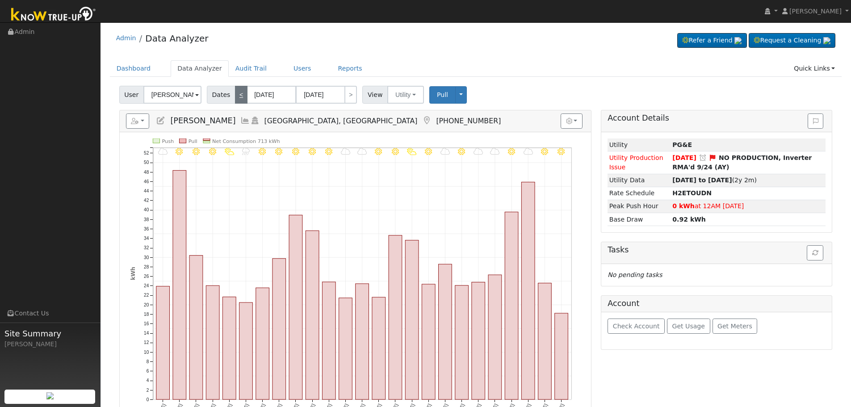
click at [235, 98] on link "<" at bounding box center [241, 95] width 13 height 18
type input "01/14/2025"
type input "02/07/2025"
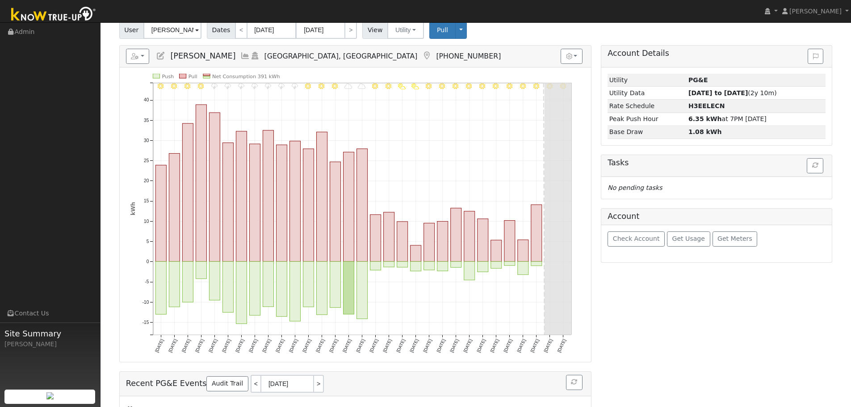
scroll to position [45, 0]
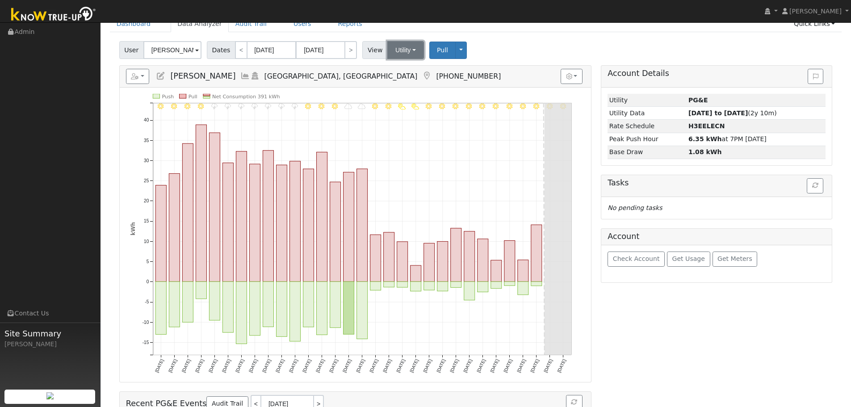
click at [394, 50] on button "Utility" at bounding box center [405, 50] width 37 height 18
click at [413, 83] on link "Solar" at bounding box center [417, 82] width 62 height 13
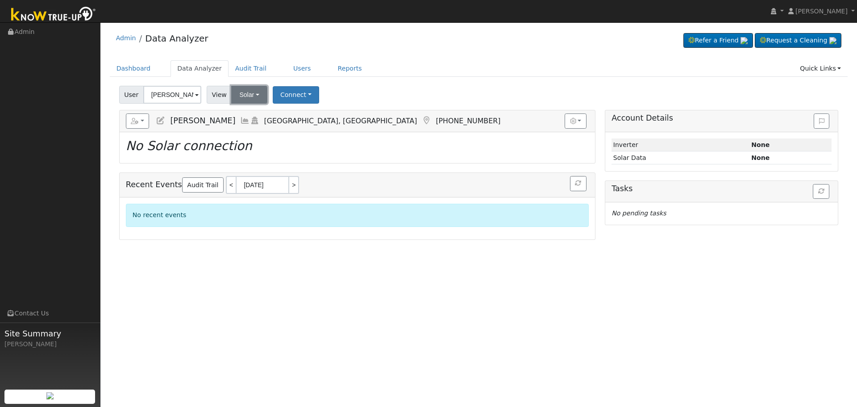
click at [249, 94] on button "Solar" at bounding box center [249, 95] width 36 height 18
click at [253, 113] on link "Utility" at bounding box center [261, 114] width 62 height 13
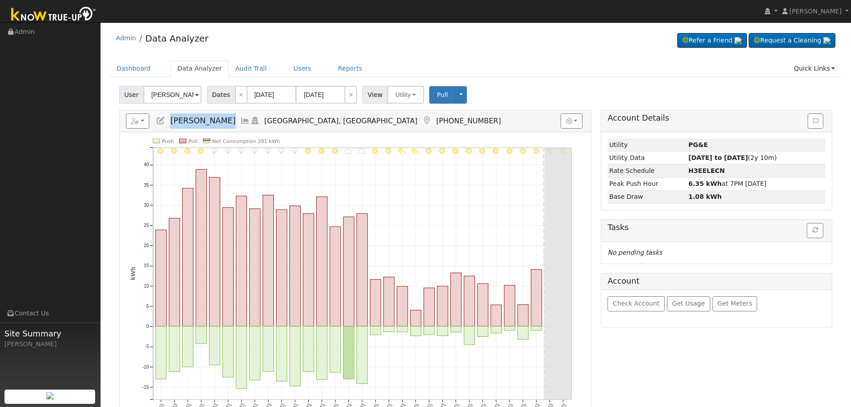
drag, startPoint x: 226, startPoint y: 120, endPoint x: 171, endPoint y: 123, distance: 55.4
click at [171, 123] on h5 "Reports Scenario Health Check Energy Audit Account Timeline User Audit Trail In…" at bounding box center [355, 120] width 459 height 15
copy span "[PERSON_NAME]"
click at [158, 121] on icon at bounding box center [161, 121] width 10 height 8
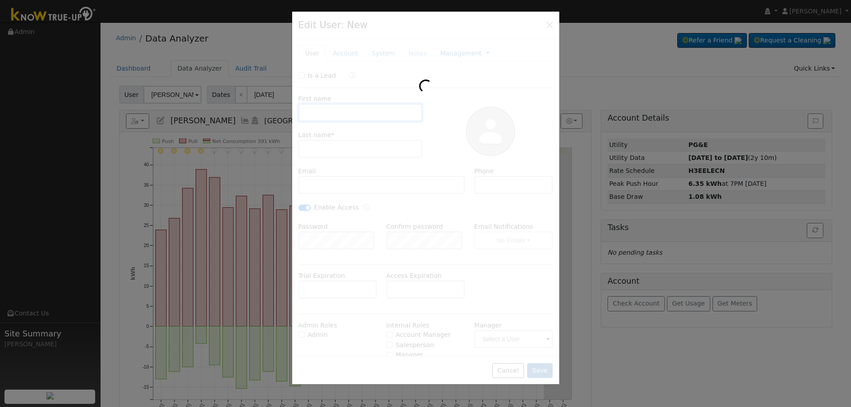
type input "09/27/2029"
type input "Valentin"
type input "Vargas"
type input "raquel_vargas18@yahoo.com"
type input "559-643-9482"
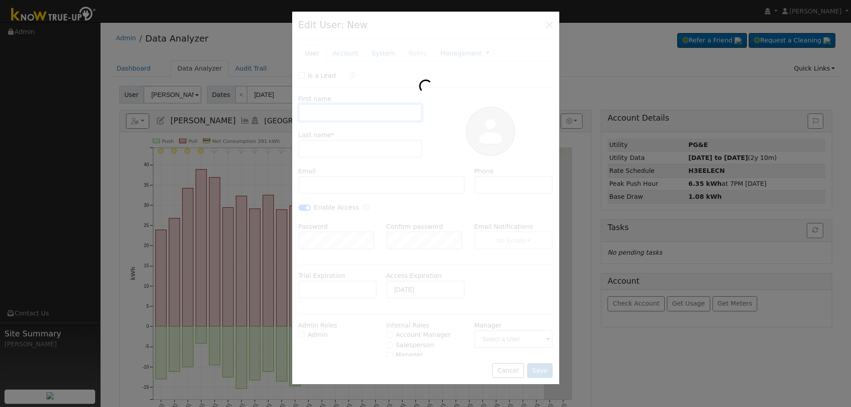
checkbox input "true"
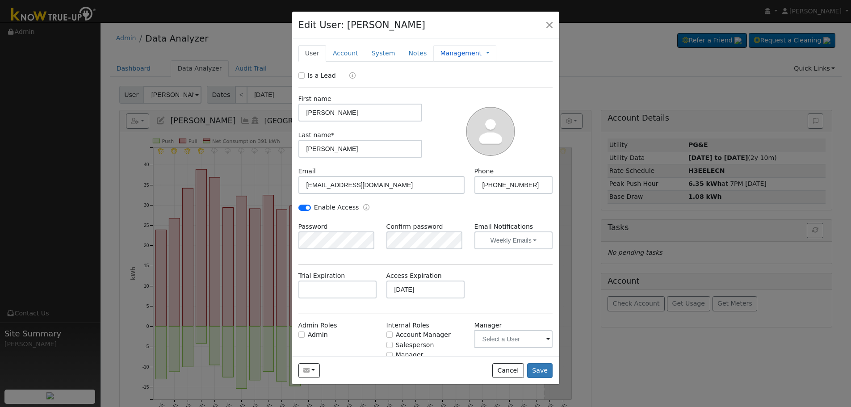
click at [452, 53] on link "Management" at bounding box center [461, 53] width 42 height 9
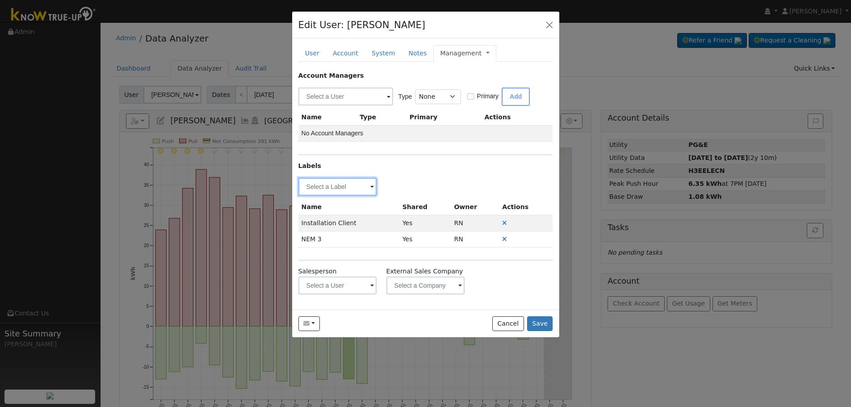
click at [346, 185] on input "text" at bounding box center [337, 187] width 79 height 18
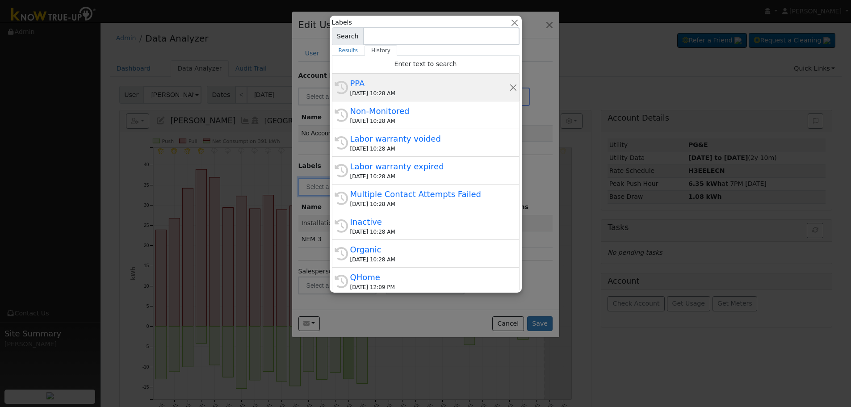
click at [385, 92] on div "10/15/2025 10:28 AM" at bounding box center [429, 93] width 159 height 8
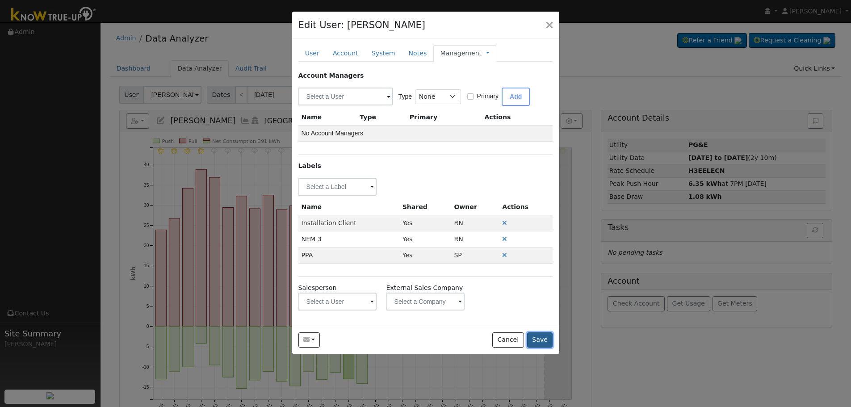
click at [533, 341] on button "Save" at bounding box center [540, 339] width 26 height 15
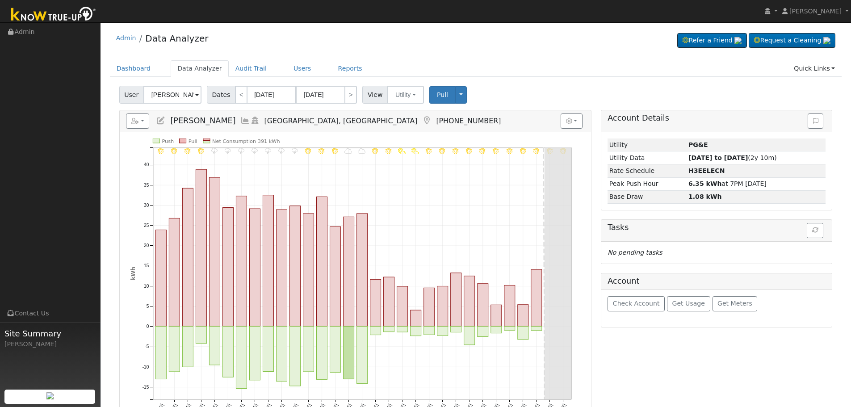
click at [163, 120] on icon at bounding box center [161, 121] width 10 height 8
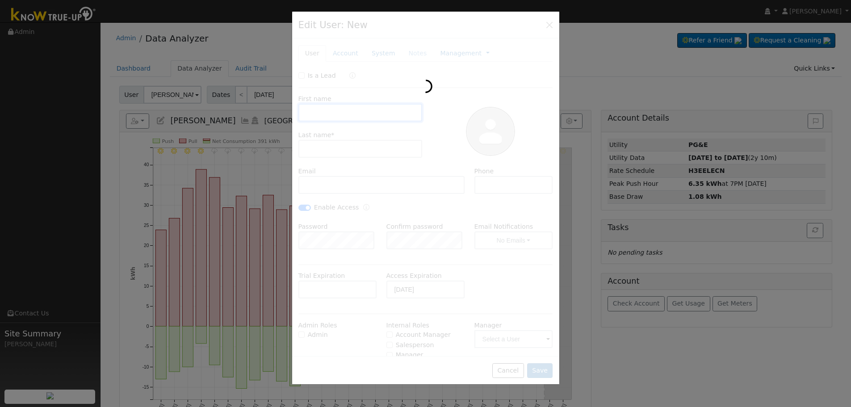
type input "Valentin"
type input "Vargas"
type input "raquel_vargas18@yahoo.com"
type input "559-643-9482"
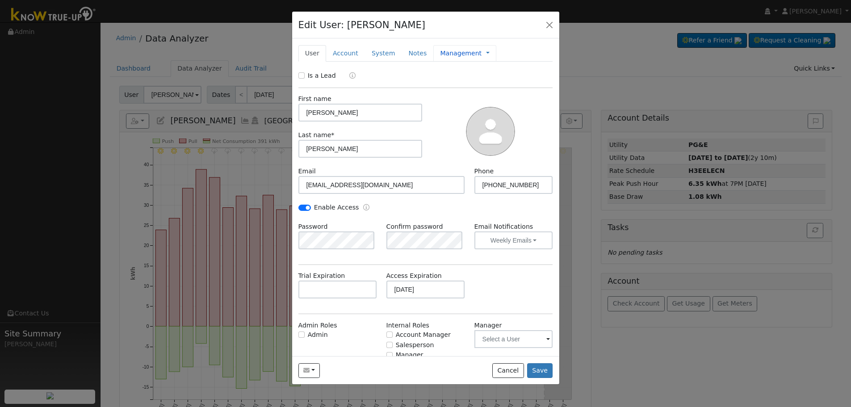
click at [452, 47] on div "Management Management Billing Timeline" at bounding box center [464, 53] width 63 height 17
click at [450, 54] on link "Management" at bounding box center [461, 53] width 42 height 9
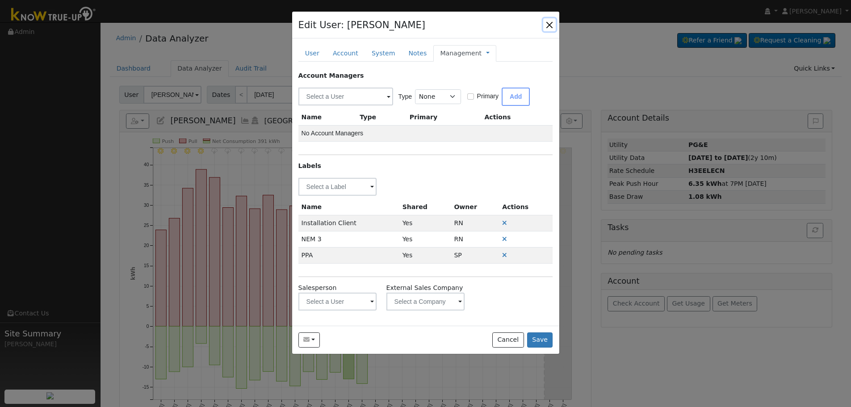
click at [549, 25] on button "button" at bounding box center [549, 24] width 13 height 13
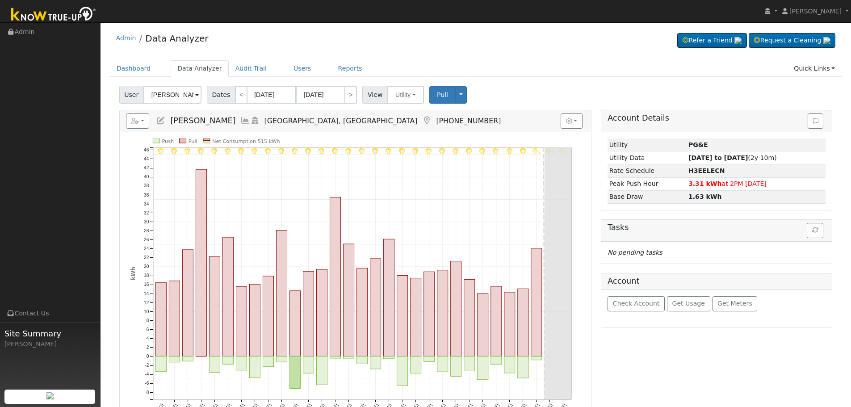
click at [161, 121] on icon at bounding box center [161, 121] width 10 height 8
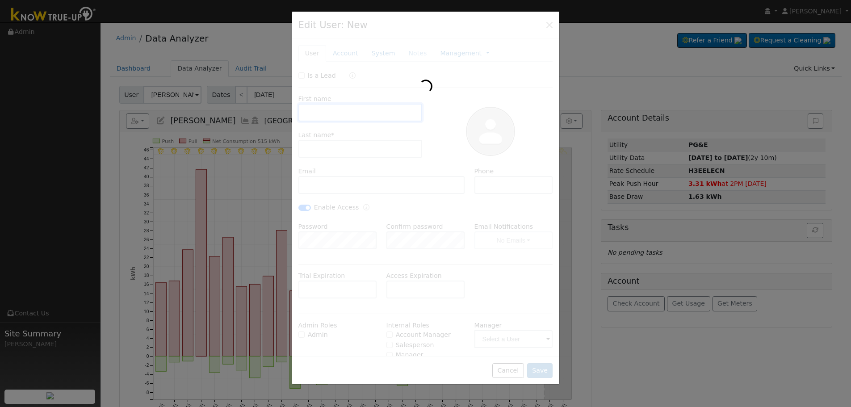
type input "[PERSON_NAME]"
type input "[EMAIL_ADDRESS][DOMAIN_NAME]"
type input "[PHONE_NUMBER]"
checkbox input "true"
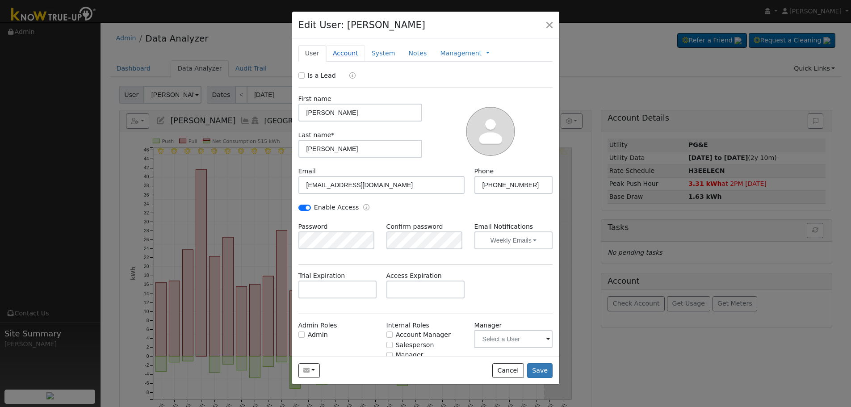
click at [344, 55] on link "Account" at bounding box center [345, 53] width 39 height 17
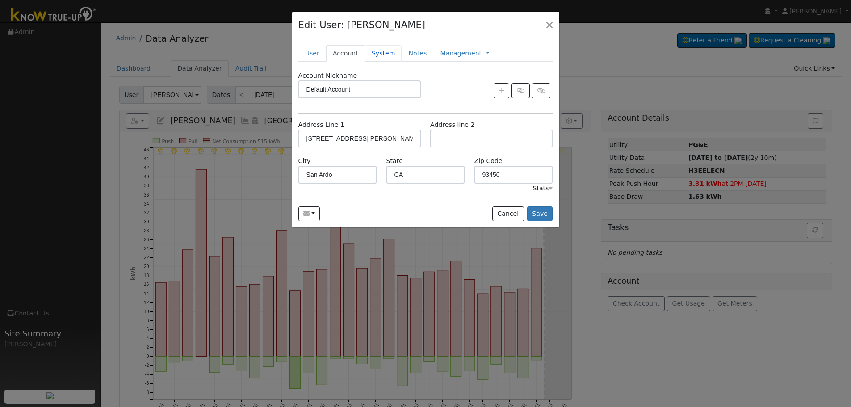
click at [374, 54] on link "System" at bounding box center [383, 53] width 37 height 17
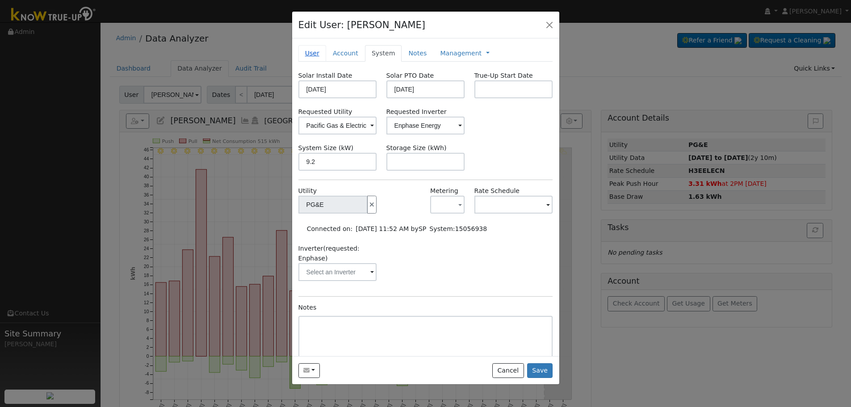
click at [316, 51] on link "User" at bounding box center [312, 53] width 28 height 17
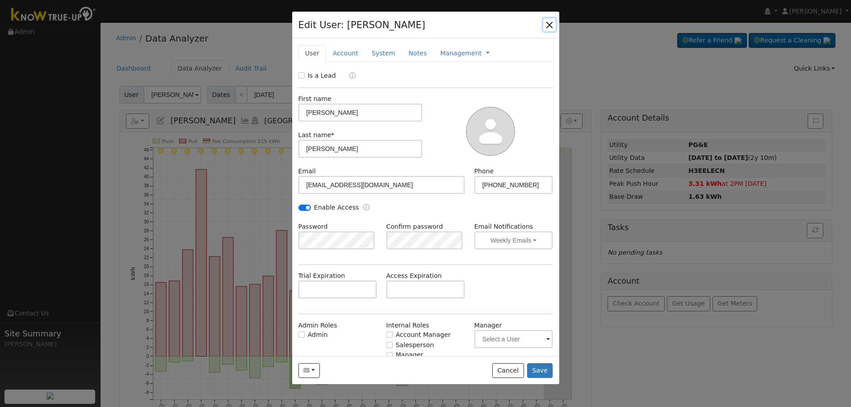
click at [550, 26] on button "button" at bounding box center [549, 24] width 13 height 13
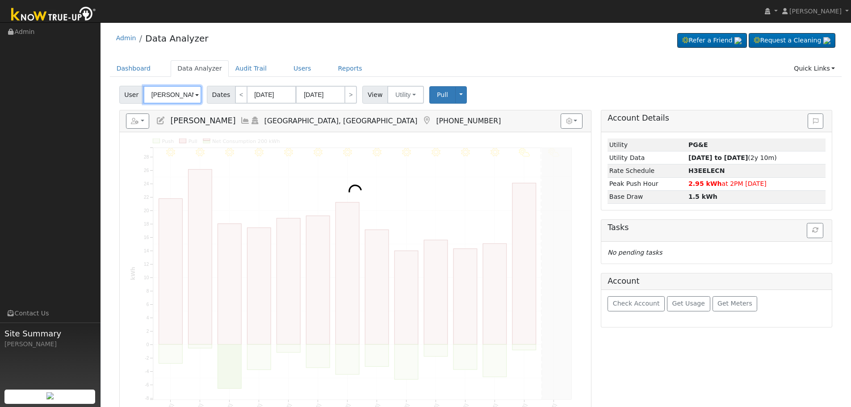
click at [179, 95] on input "[PERSON_NAME]" at bounding box center [172, 95] width 58 height 18
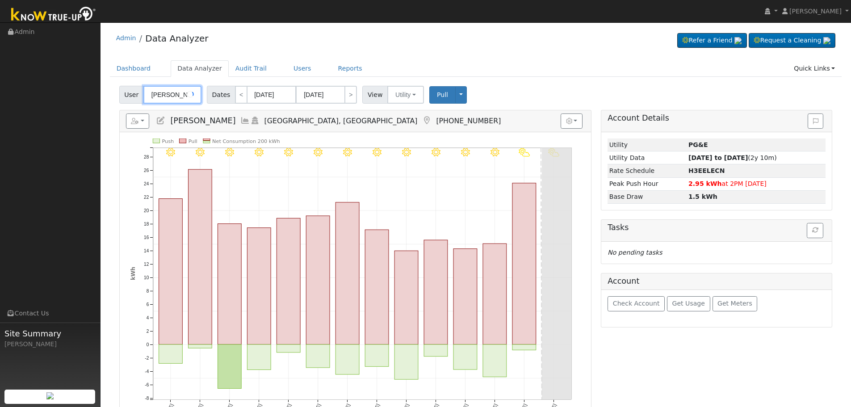
click at [179, 95] on input "[PERSON_NAME]" at bounding box center [172, 95] width 58 height 18
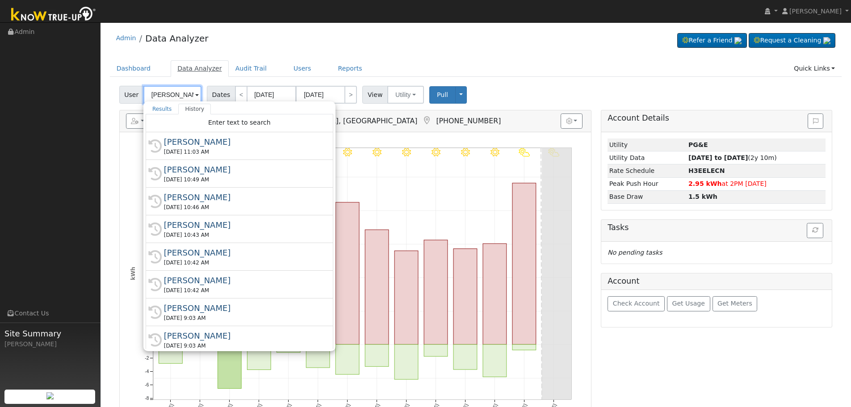
type input "[PERSON_NAME]"
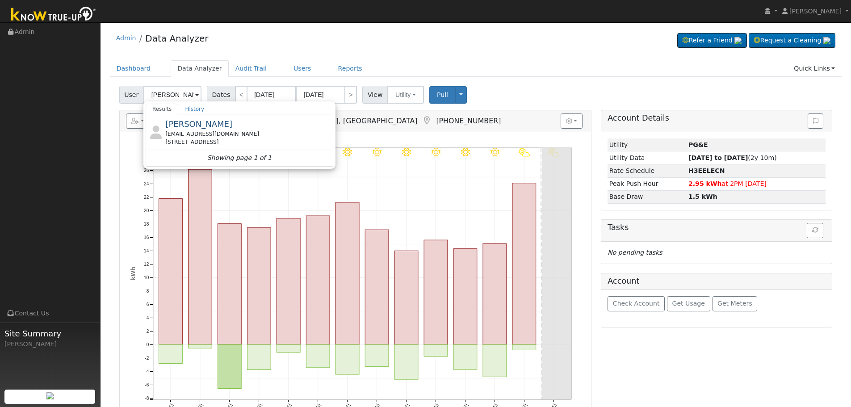
click at [243, 137] on div "[EMAIL_ADDRESS][DOMAIN_NAME]" at bounding box center [248, 134] width 166 height 8
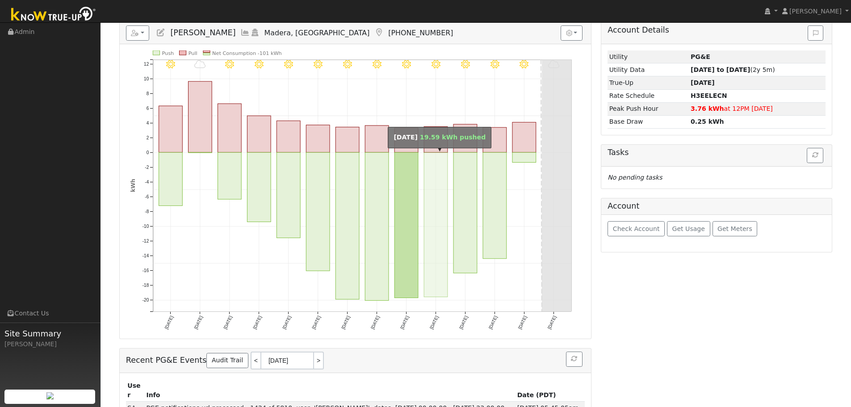
scroll to position [89, 0]
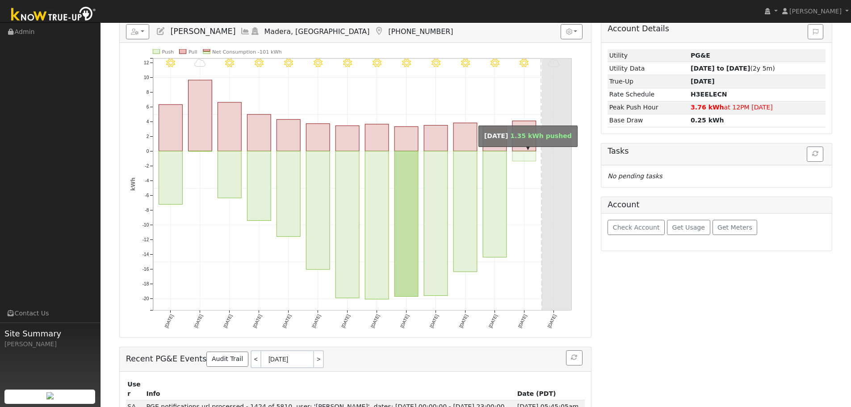
click at [522, 142] on rect "onclick=""" at bounding box center [524, 136] width 24 height 30
type input "[DATE]"
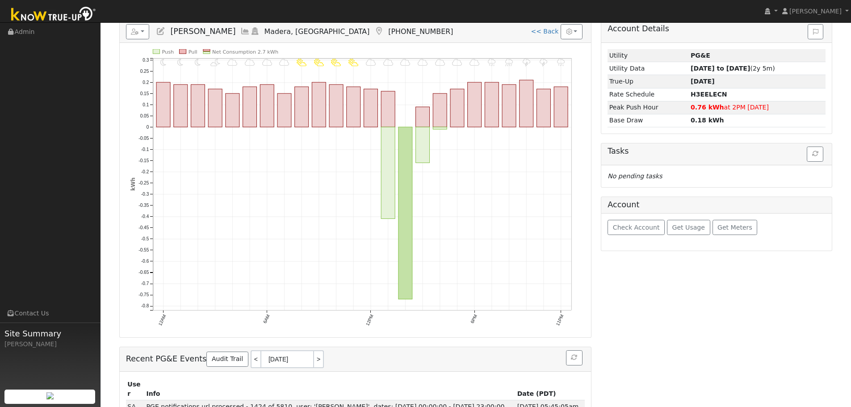
scroll to position [0, 0]
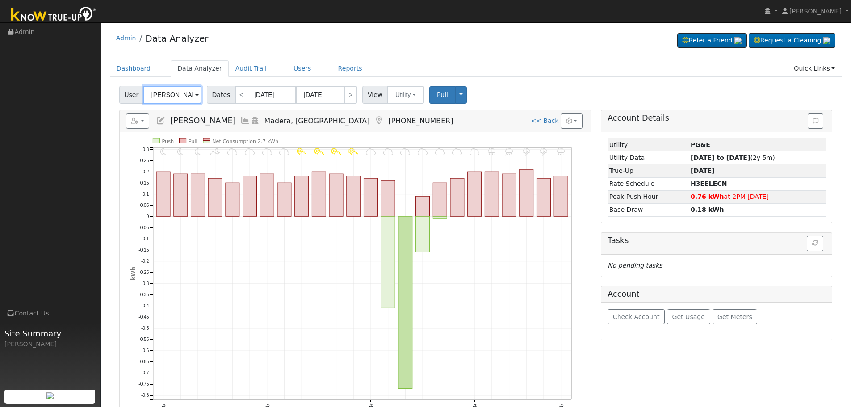
click at [171, 95] on input "[PERSON_NAME]" at bounding box center [172, 95] width 58 height 18
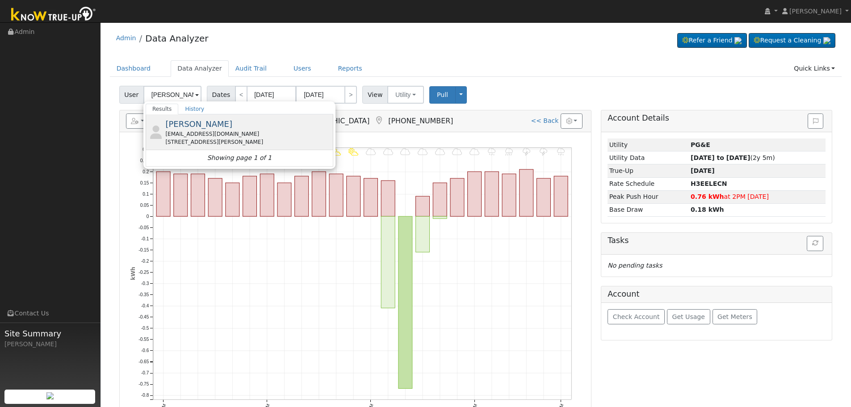
click at [189, 131] on div "scott_vang@yahoo.com" at bounding box center [248, 134] width 166 height 8
type input "Scott Vang"
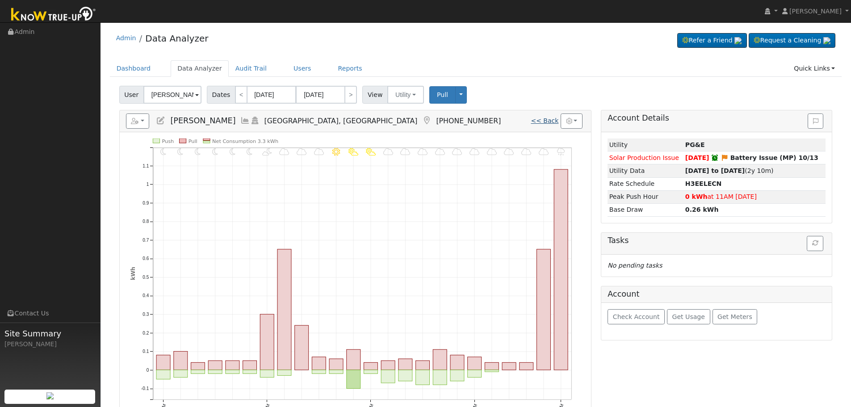
click at [547, 121] on link "<< Back" at bounding box center [544, 120] width 28 height 7
type input "[DATE]"
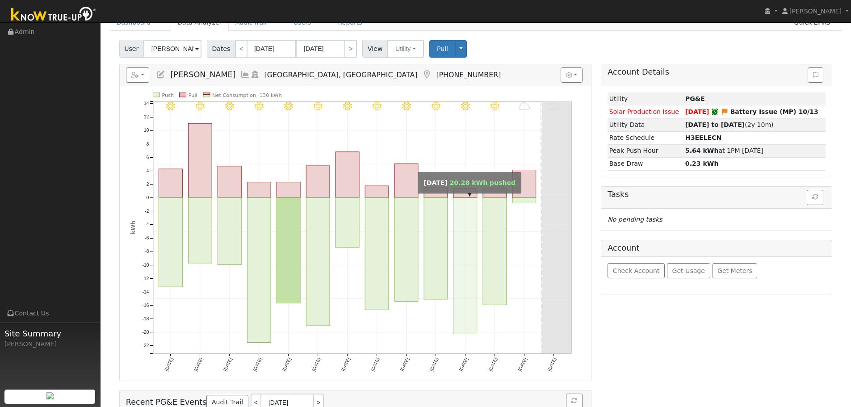
scroll to position [89, 0]
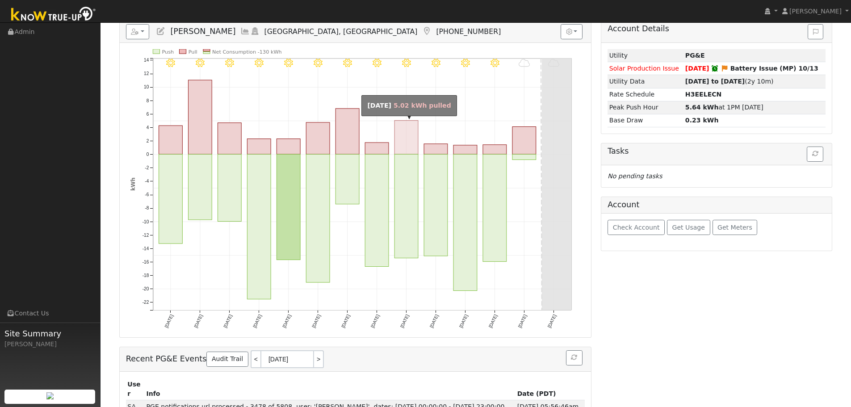
click at [405, 149] on rect "onclick=""" at bounding box center [406, 138] width 24 height 34
type input "10/09/2025"
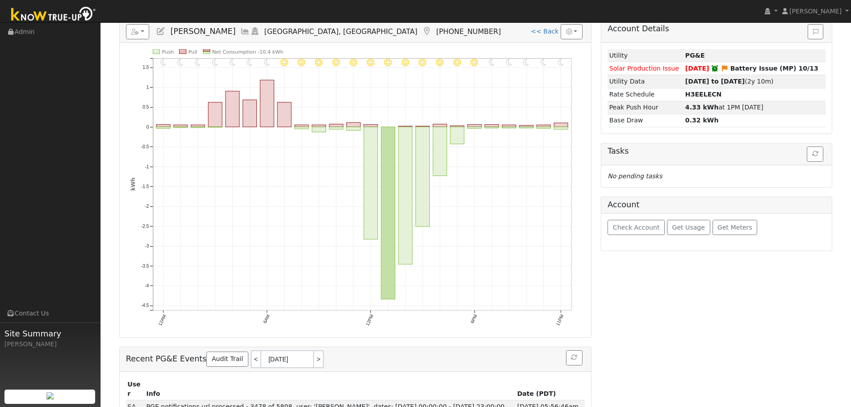
scroll to position [0, 0]
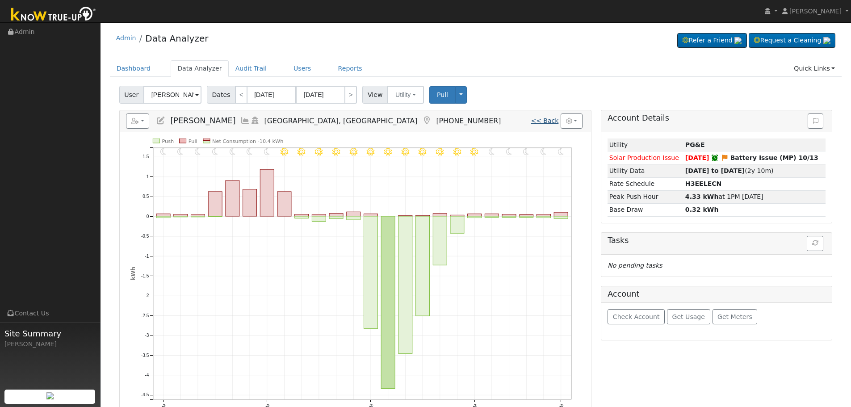
click at [546, 121] on link "<< Back" at bounding box center [544, 120] width 28 height 7
type input "[DATE]"
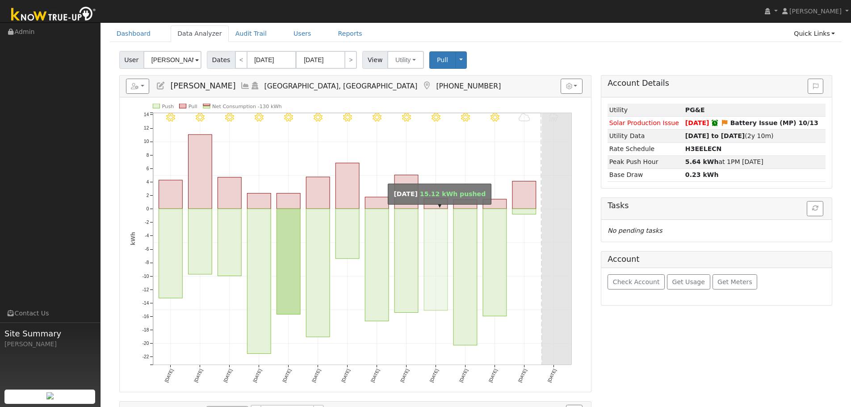
scroll to position [45, 0]
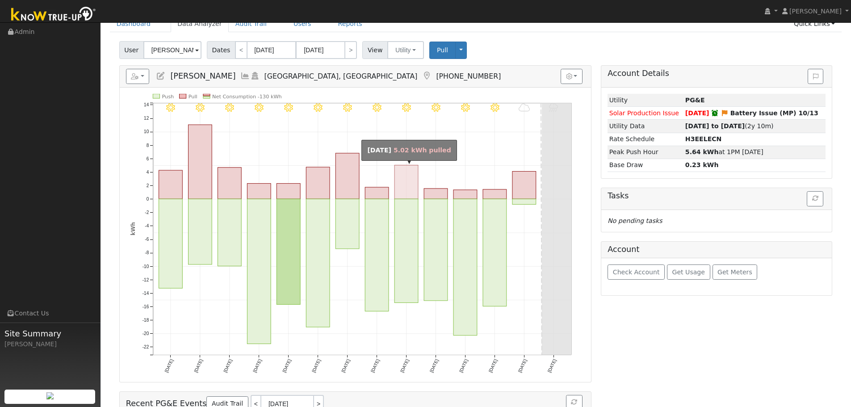
click at [403, 188] on rect "onclick=""" at bounding box center [406, 182] width 24 height 34
type input "10/09/2025"
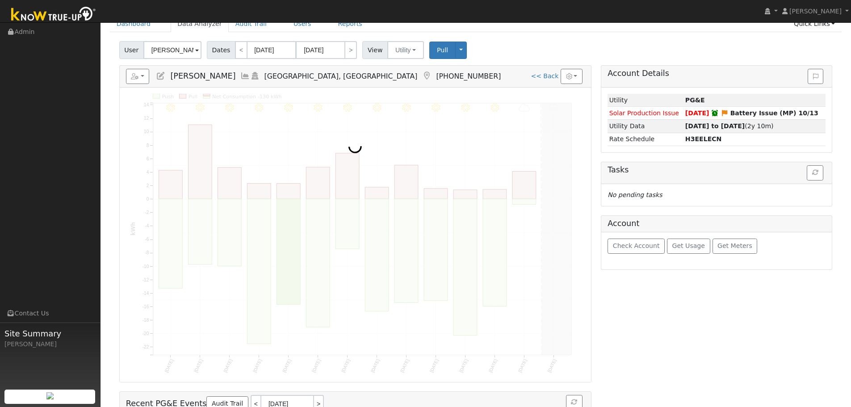
scroll to position [0, 0]
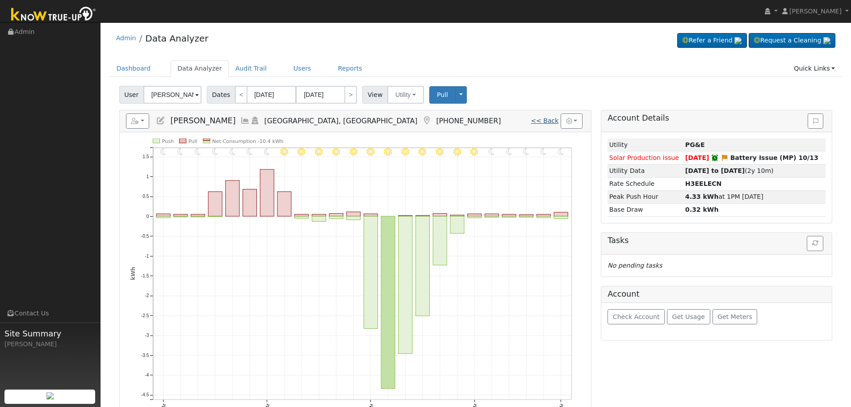
click at [537, 122] on link "<< Back" at bounding box center [544, 120] width 28 height 7
type input "[DATE]"
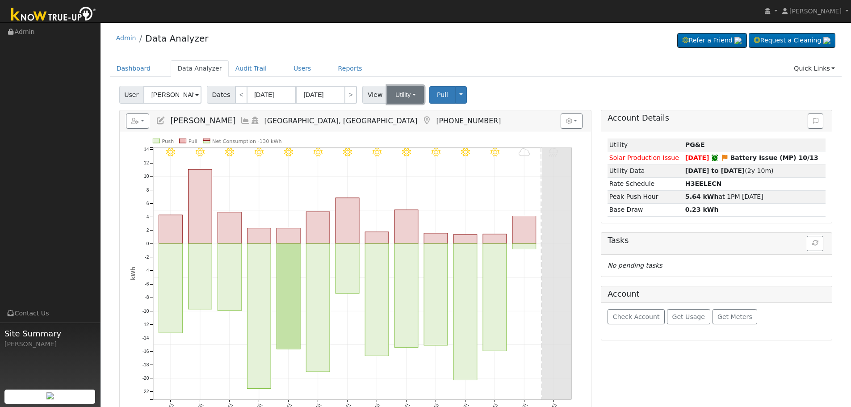
click at [396, 98] on button "Utility" at bounding box center [405, 95] width 37 height 18
click at [413, 127] on link "Solar" at bounding box center [417, 127] width 62 height 13
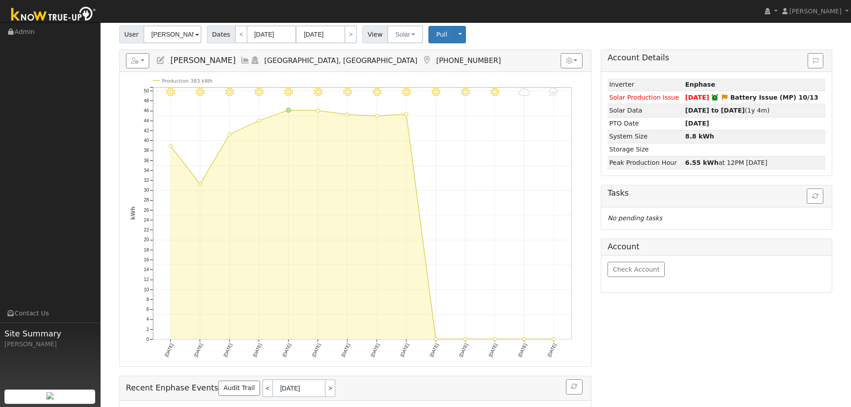
scroll to position [45, 0]
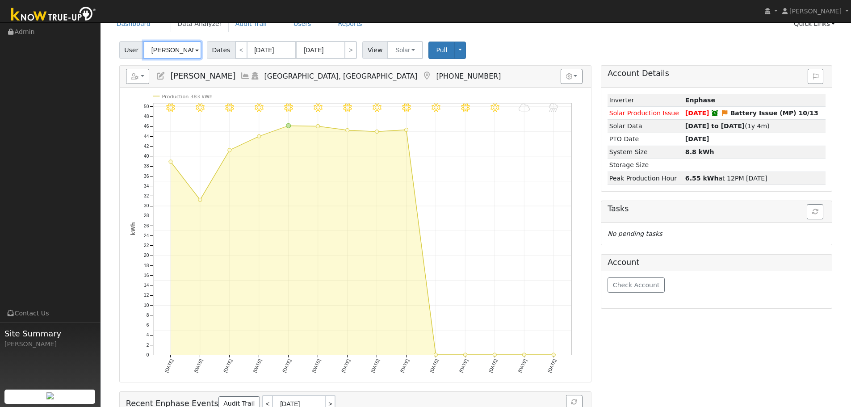
click at [181, 49] on input "Scott Vang" at bounding box center [172, 50] width 58 height 18
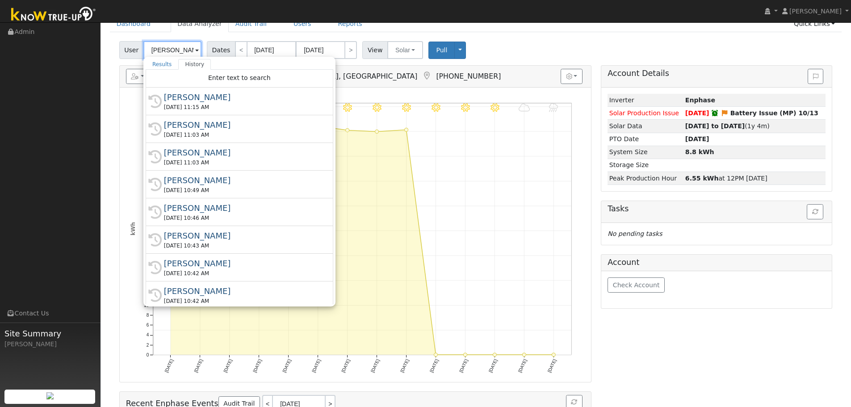
click at [171, 51] on input "Scott Vang" at bounding box center [172, 50] width 58 height 18
paste input "[PERSON_NAME]"
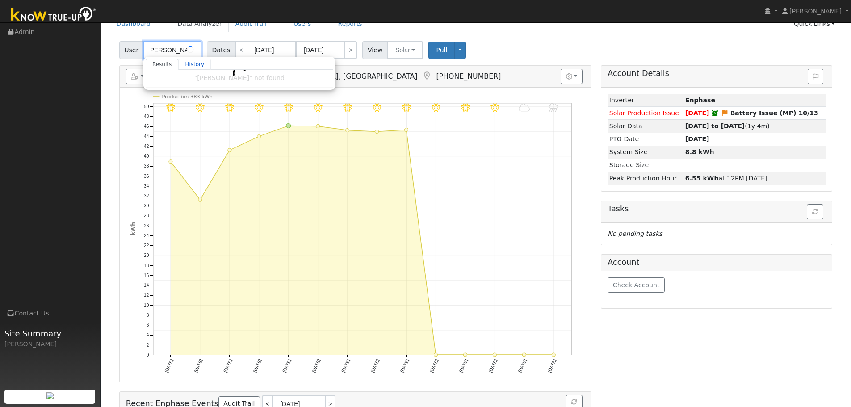
type input "[PERSON_NAME]"
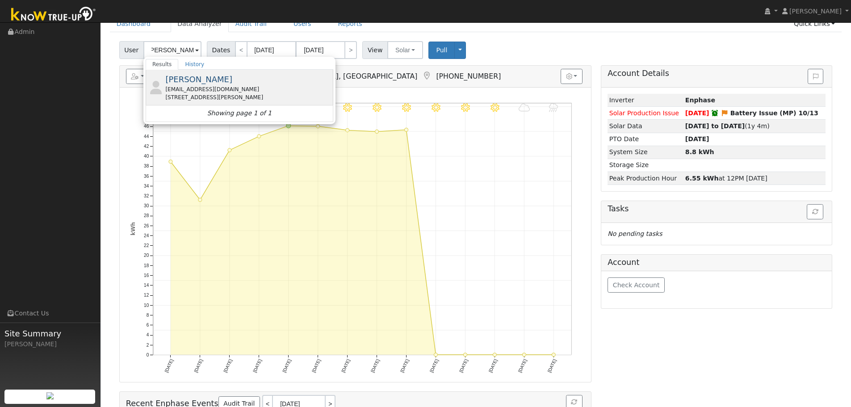
click at [227, 94] on div "[STREET_ADDRESS][PERSON_NAME]" at bounding box center [248, 97] width 166 height 8
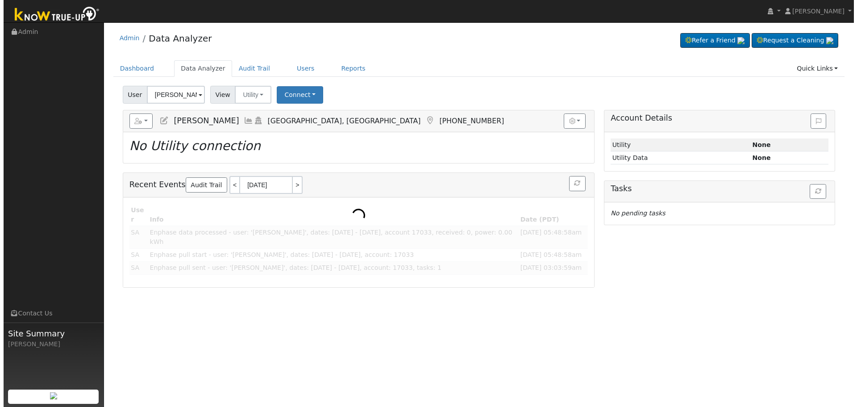
scroll to position [0, 0]
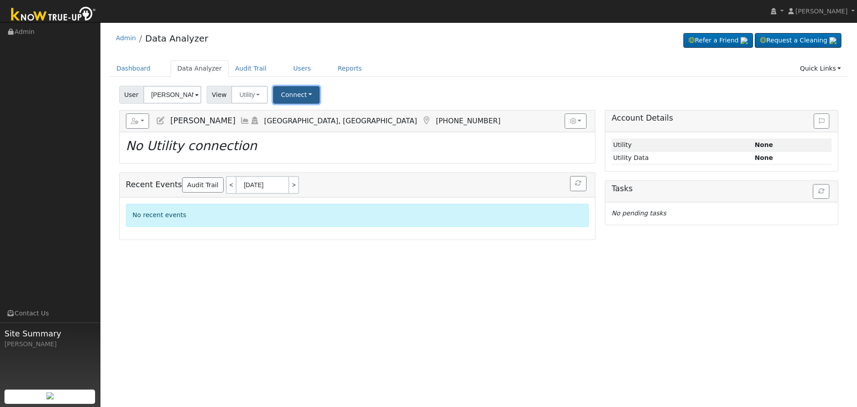
click at [309, 94] on button "Connect" at bounding box center [296, 94] width 46 height 17
click at [305, 116] on link "Select a Provider" at bounding box center [309, 114] width 70 height 13
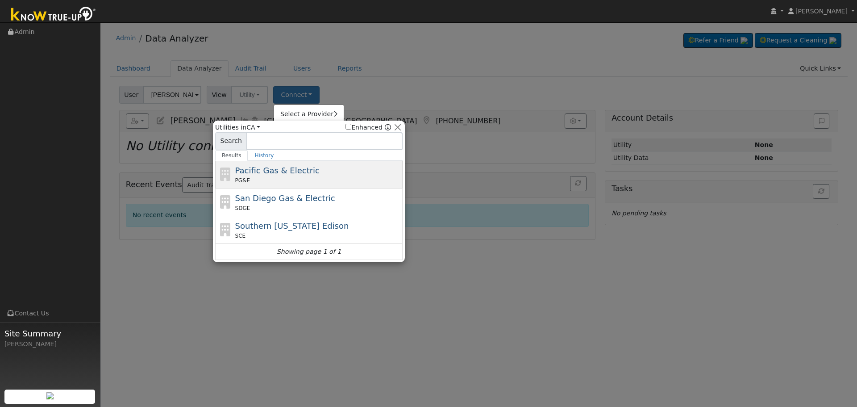
click at [303, 181] on div "PG&E" at bounding box center [318, 180] width 166 height 8
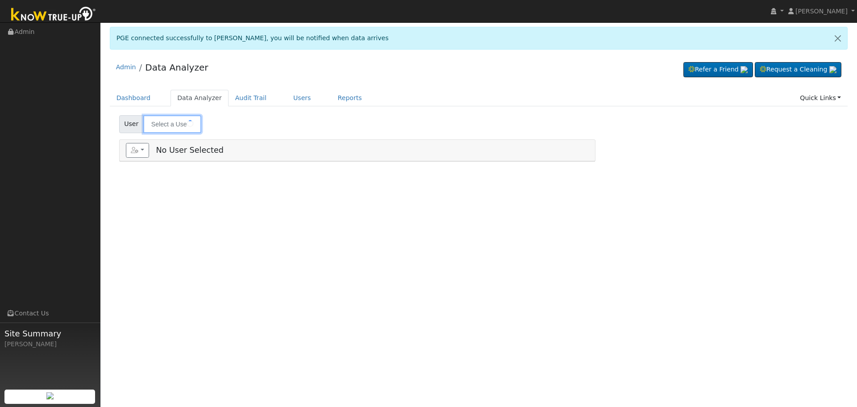
type input "[PERSON_NAME]"
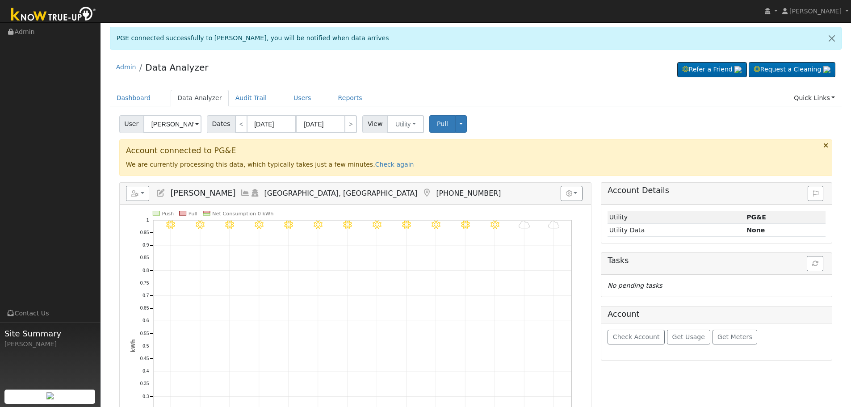
click at [429, 293] on icon "10/14 - MostlyCloudy 10/13 - MostlyCloudy 10/12 - Clear 10/11 - Clear 10/10 - C…" at bounding box center [355, 357] width 450 height 292
click at [404, 128] on button "Utility" at bounding box center [405, 124] width 37 height 18
click at [157, 192] on icon at bounding box center [161, 193] width 10 height 8
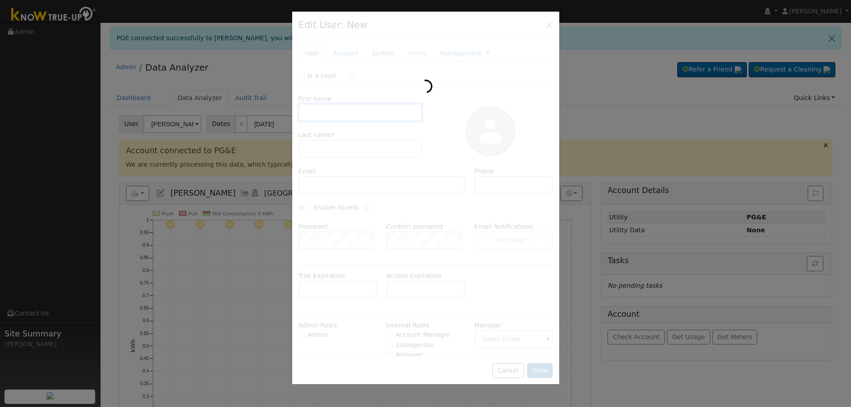
type input "Meriam"
type input "[PERSON_NAME]"
type input "[EMAIL_ADDRESS][DOMAIN_NAME]"
type input "[PHONE_NUMBER]"
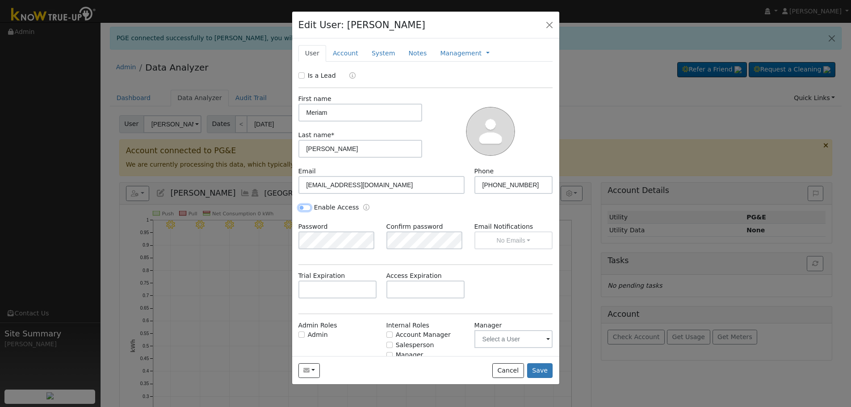
click at [299, 206] on input "Enable Access" at bounding box center [304, 207] width 13 height 6
checkbox input "true"
click at [549, 25] on button "button" at bounding box center [549, 24] width 13 height 13
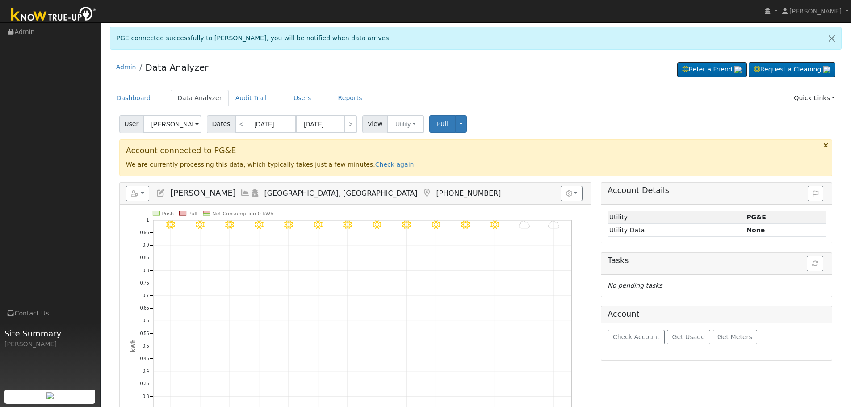
click at [165, 193] on icon at bounding box center [161, 193] width 10 height 8
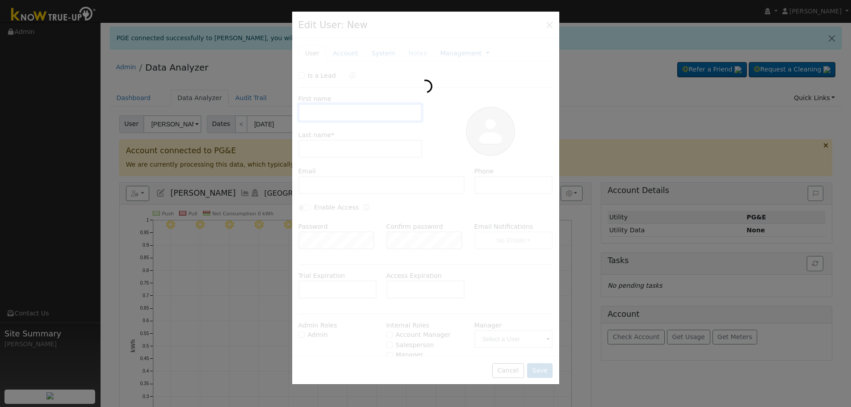
type input "Meriam"
type input "[PERSON_NAME]"
type input "[EMAIL_ADDRESS][DOMAIN_NAME]"
type input "[PHONE_NUMBER]"
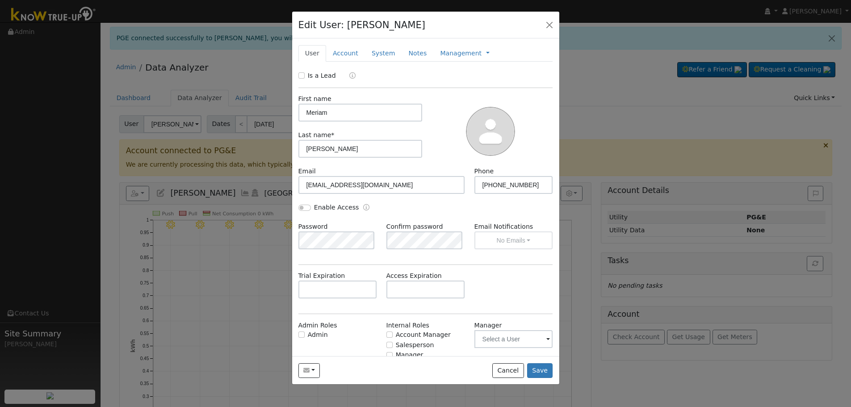
click at [546, 31] on div "Edit User: [PERSON_NAME] Default Account Default Account [STREET_ADDRESS][PERSO…" at bounding box center [425, 25] width 267 height 27
click at [548, 25] on button "button" at bounding box center [549, 24] width 13 height 13
